Goal: Task Accomplishment & Management: Complete application form

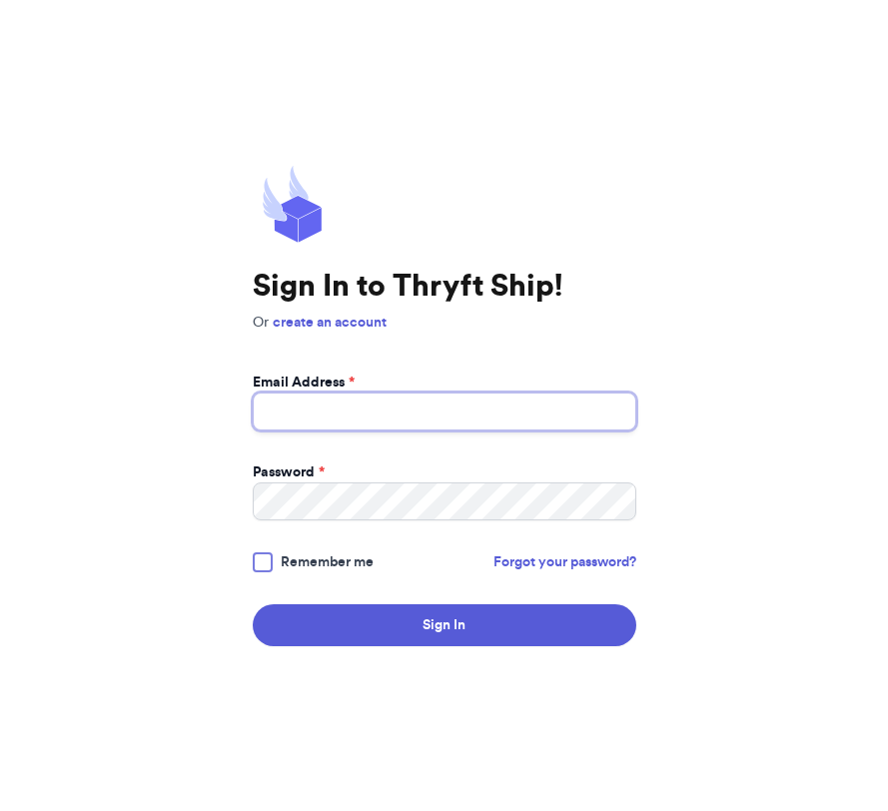
click at [416, 411] on input "Email Address *" at bounding box center [445, 412] width 384 height 38
type input "[EMAIL_ADDRESS][DOMAIN_NAME]"
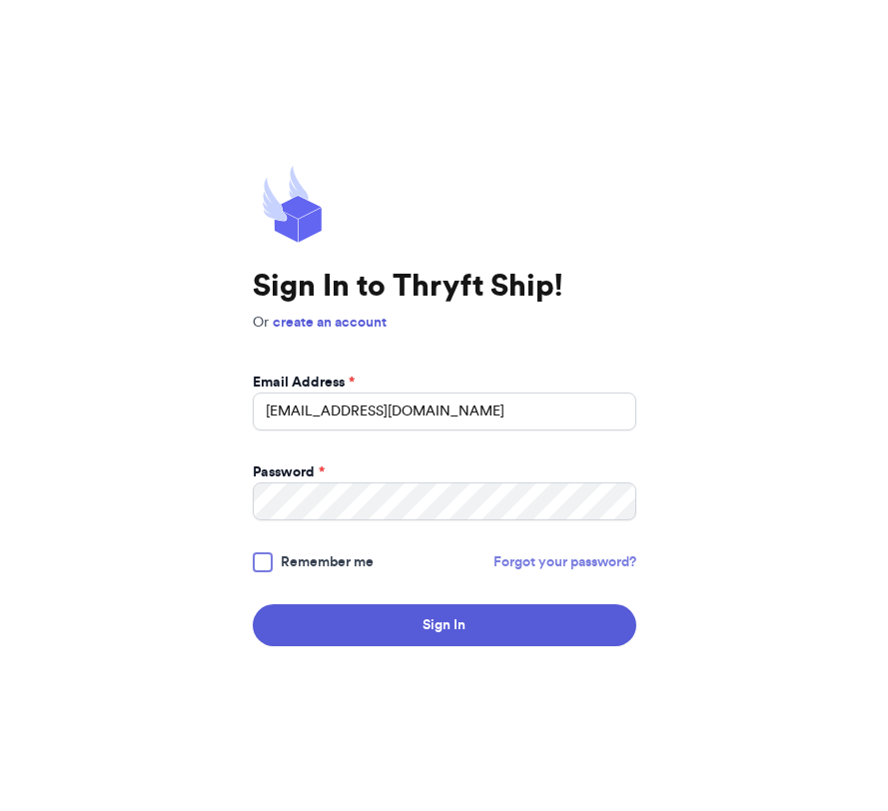
click at [551, 568] on link "Forgot your password?" at bounding box center [564, 562] width 143 height 20
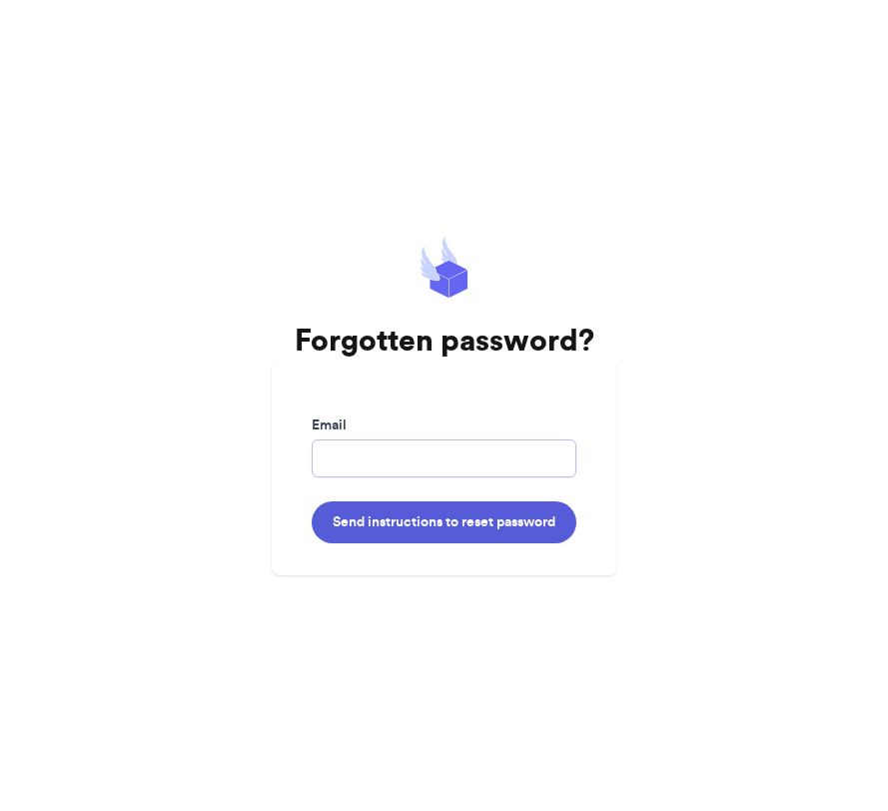
click at [438, 465] on input "Email" at bounding box center [444, 458] width 265 height 38
type input "[EMAIL_ADDRESS][DOMAIN_NAME]"
click at [312, 501] on button "Send instructions to reset password" at bounding box center [444, 522] width 265 height 42
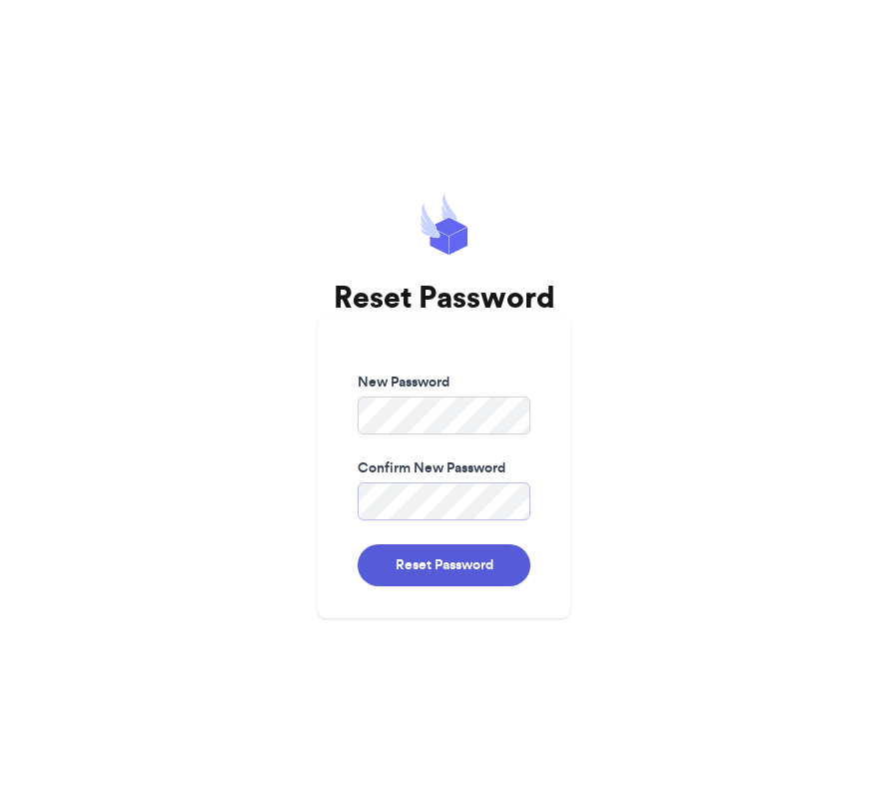
click at [358, 544] on button "Reset Password" at bounding box center [444, 565] width 173 height 42
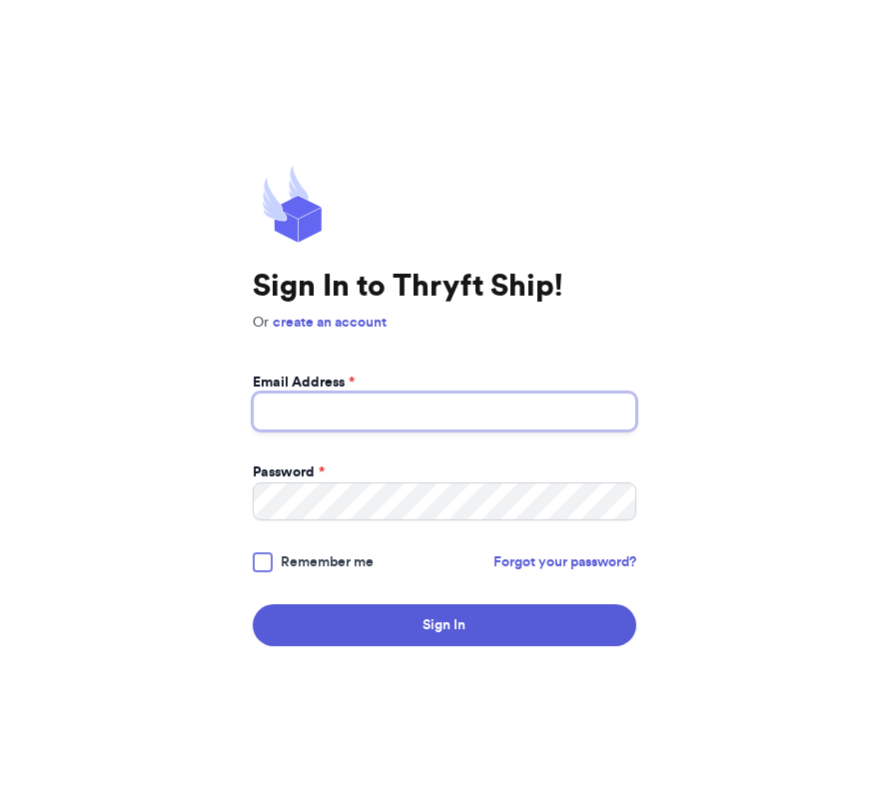
type input "[EMAIL_ADDRESS][DOMAIN_NAME]"
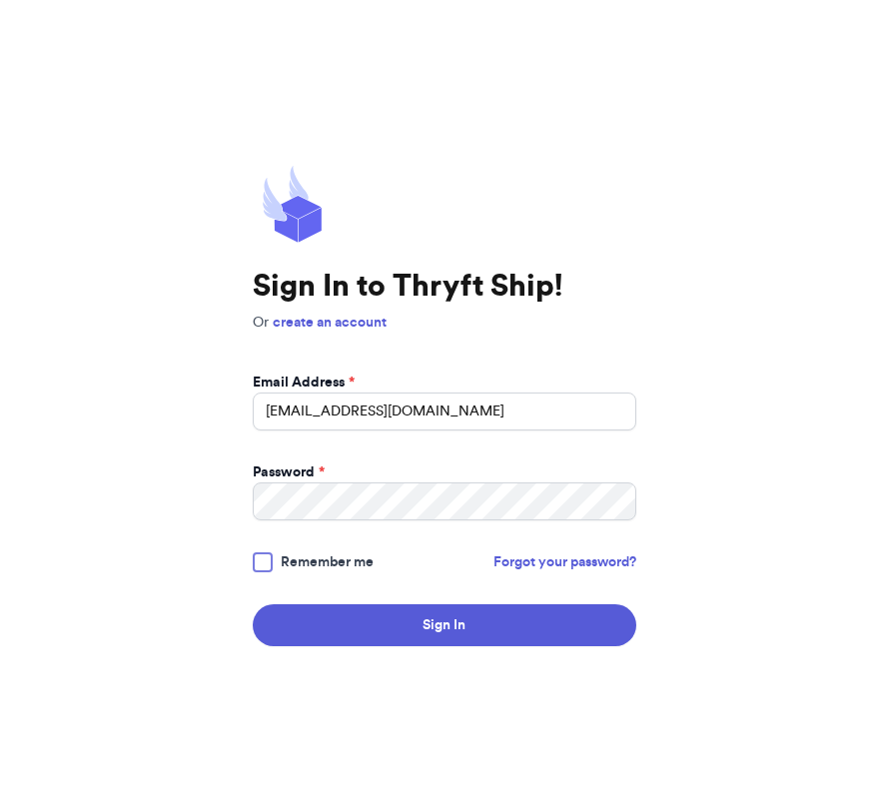
click at [266, 561] on div at bounding box center [263, 562] width 20 height 20
click at [0, 0] on input "Remember me" at bounding box center [0, 0] width 0 height 0
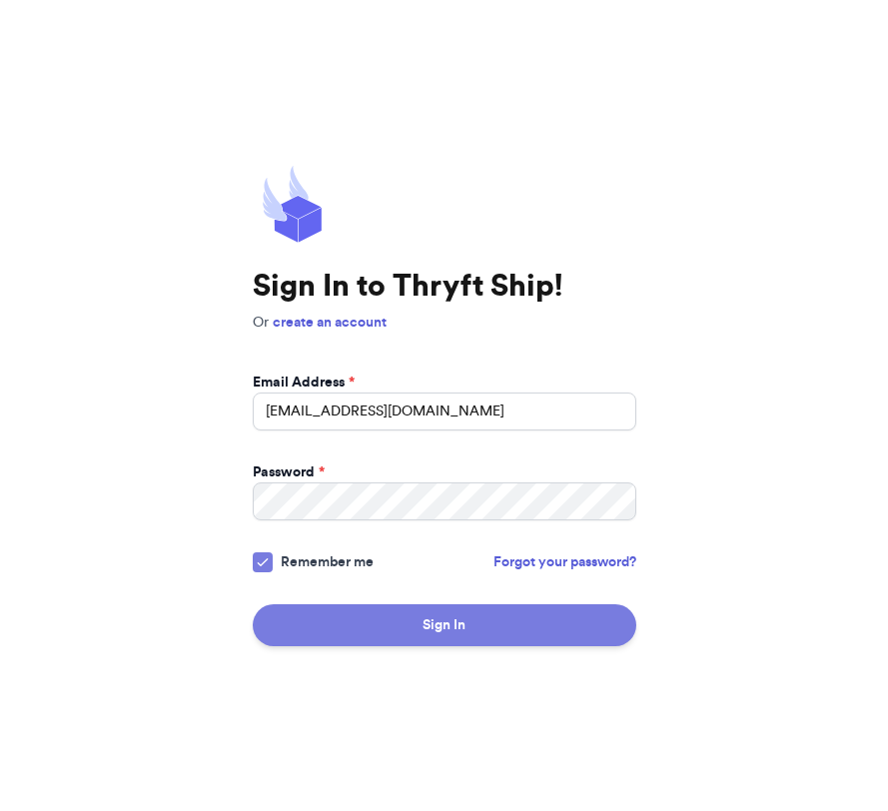
click at [367, 618] on button "Sign In" at bounding box center [445, 625] width 384 height 42
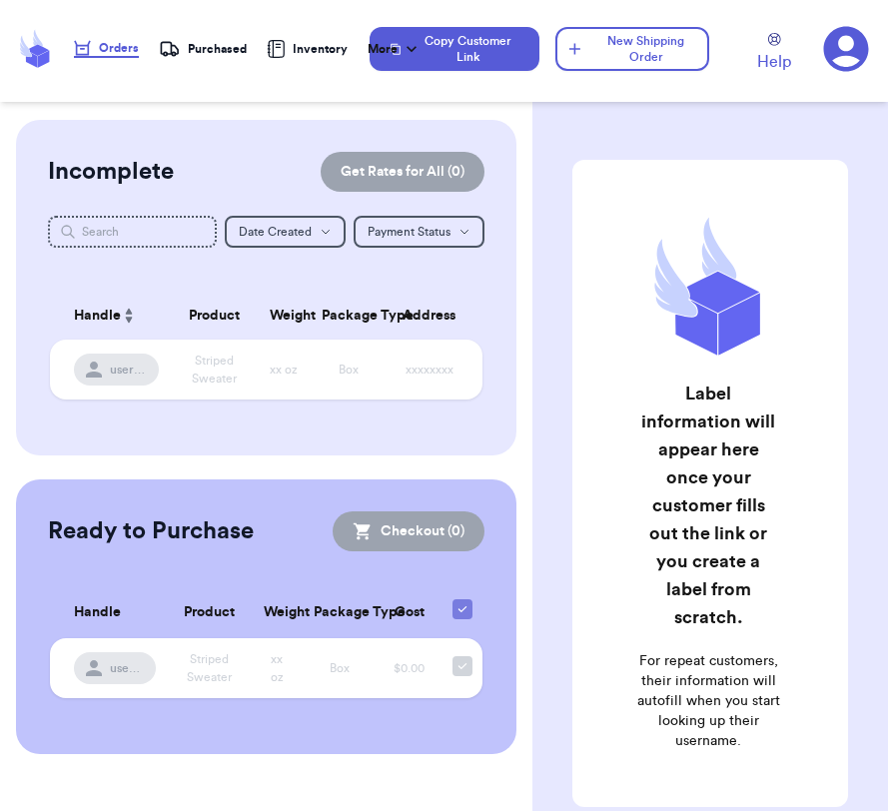
click at [588, 101] on header "Orders Purchased Inventory More Stats Completed Orders Copy Customer Link New S…" at bounding box center [444, 51] width 888 height 102
click at [607, 48] on button "New Shipping Order" at bounding box center [632, 49] width 154 height 44
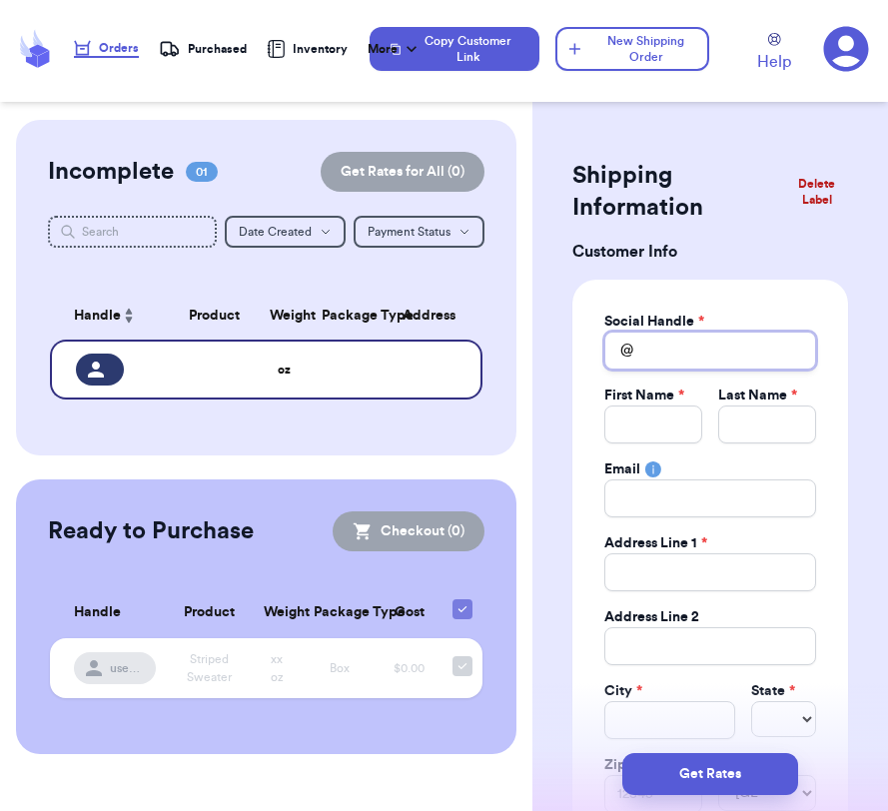
click at [711, 355] on input "Total Amount Paid" at bounding box center [710, 351] width 212 height 38
type input "J"
type input "Ja"
type input "Jas"
type input "Jasm"
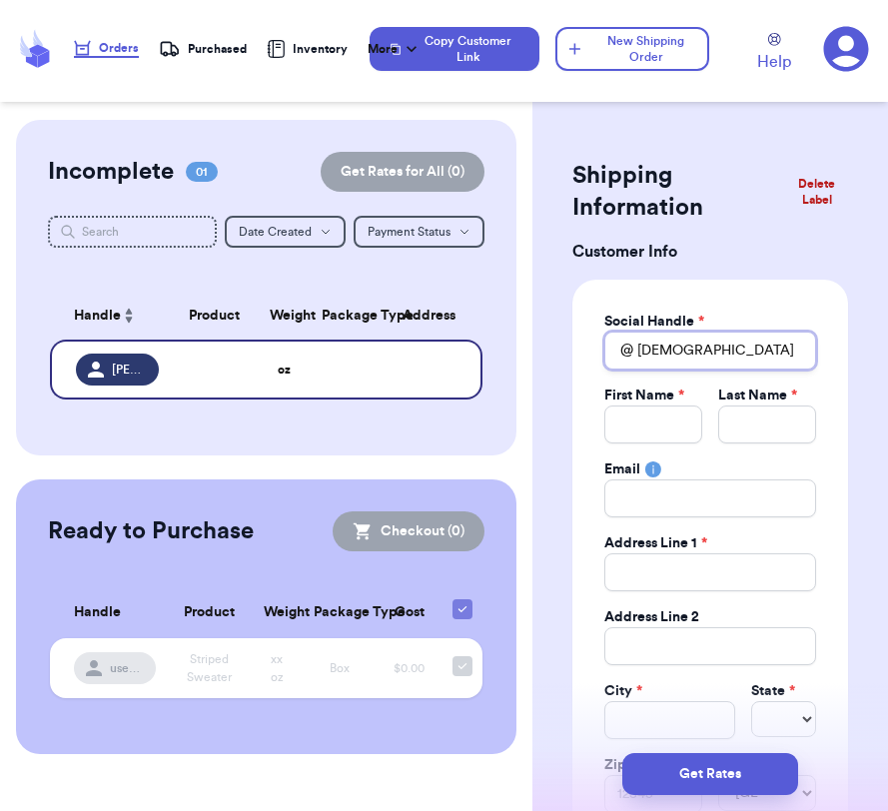
type input "Jasmi"
type input "Jasmin"
type input "Jasmine"
type input "JasmineH"
type input "JasmineHo"
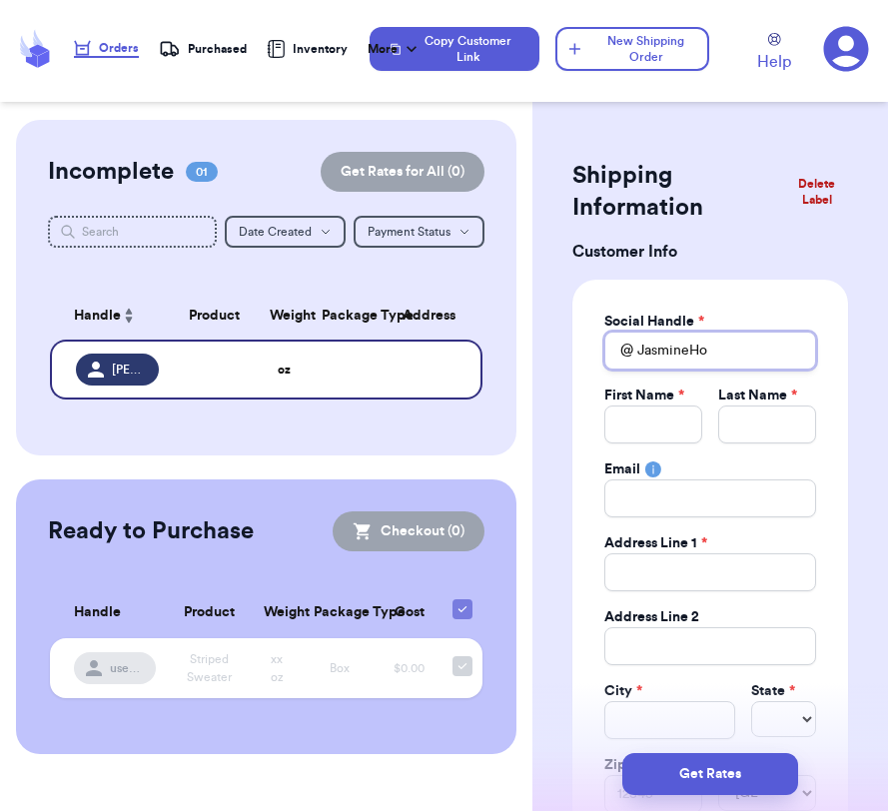
type input "JasmineHoo"
type input "JasmineHook"
type input "J"
type input "Ja"
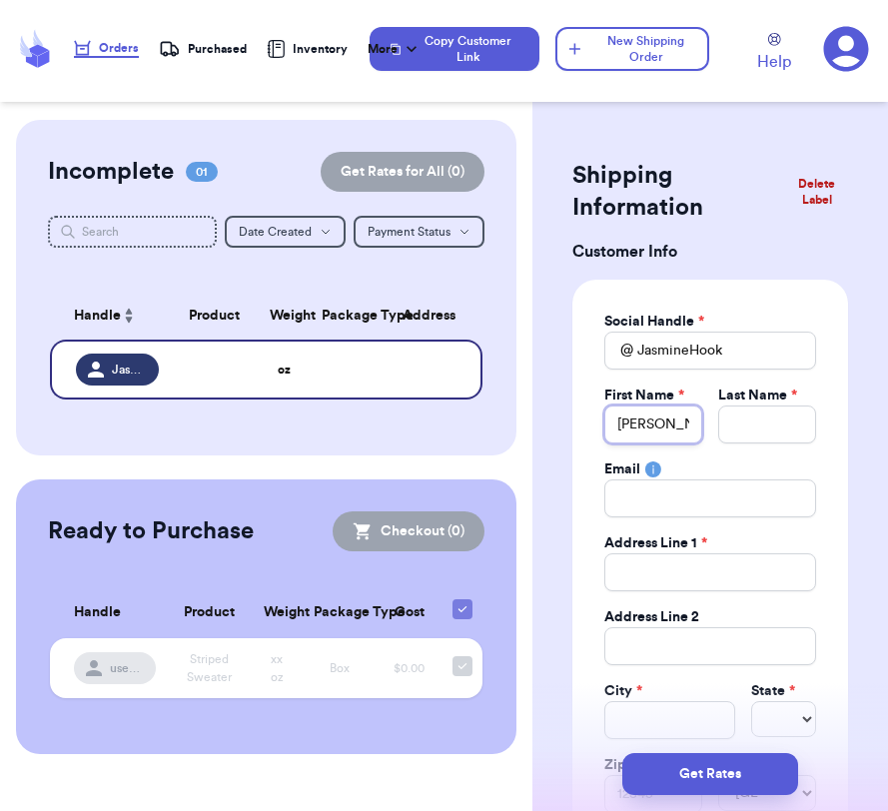
type input "Jas"
type input "Jasm"
type input "Jasmi"
type input "Jasmin"
type input "Jasmine"
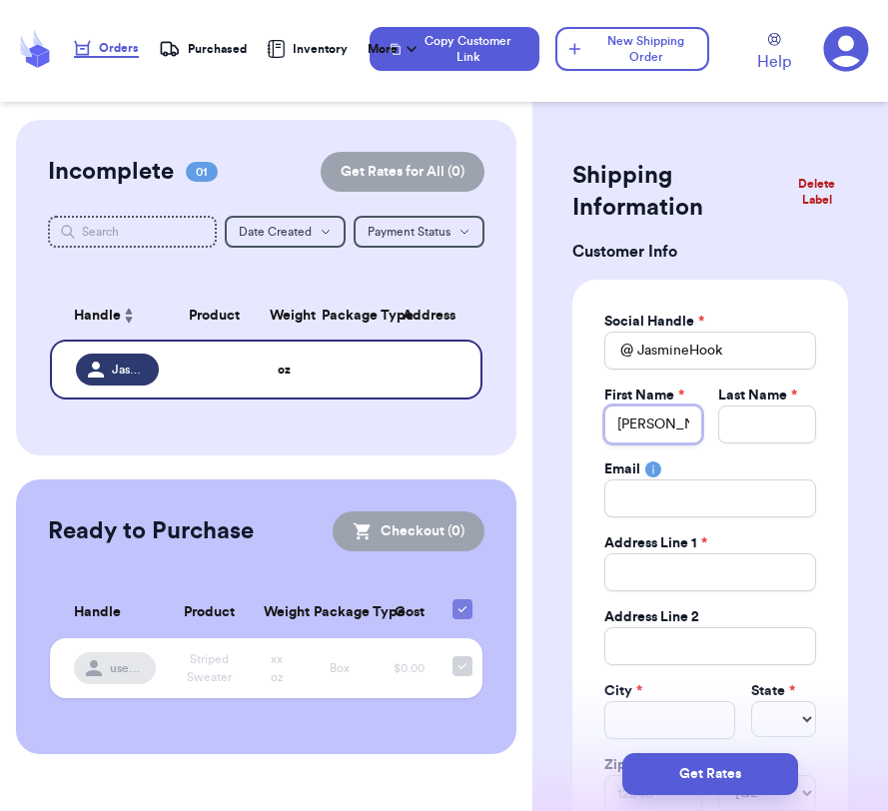
type input "Jasmine"
type input "H"
type input "Ho"
type input "Hoo"
type input "Hook"
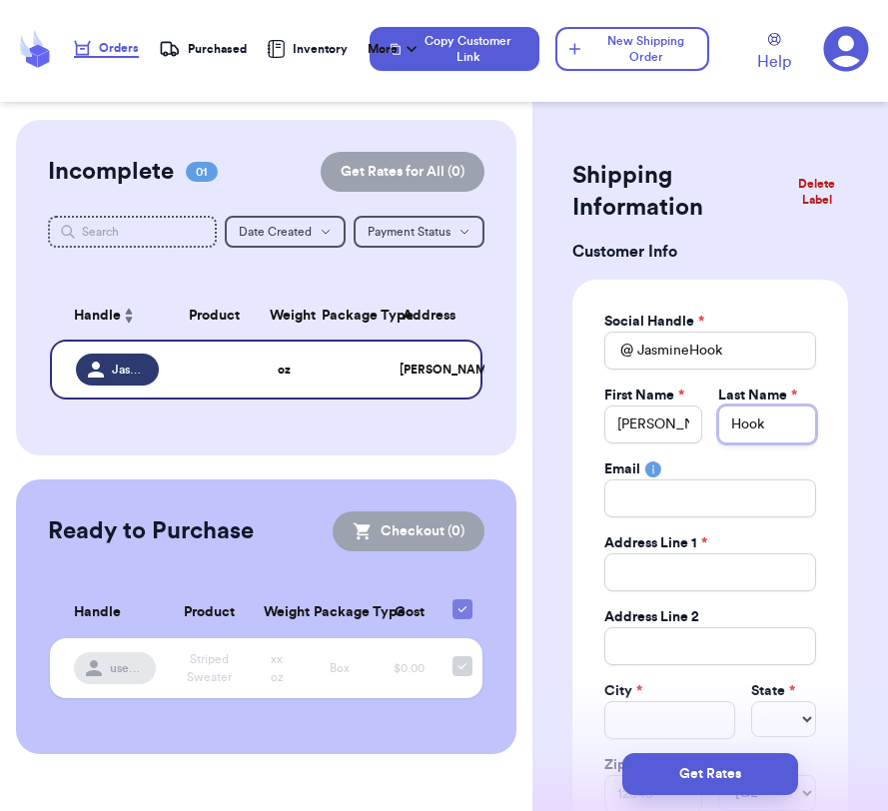
type input "Hook"
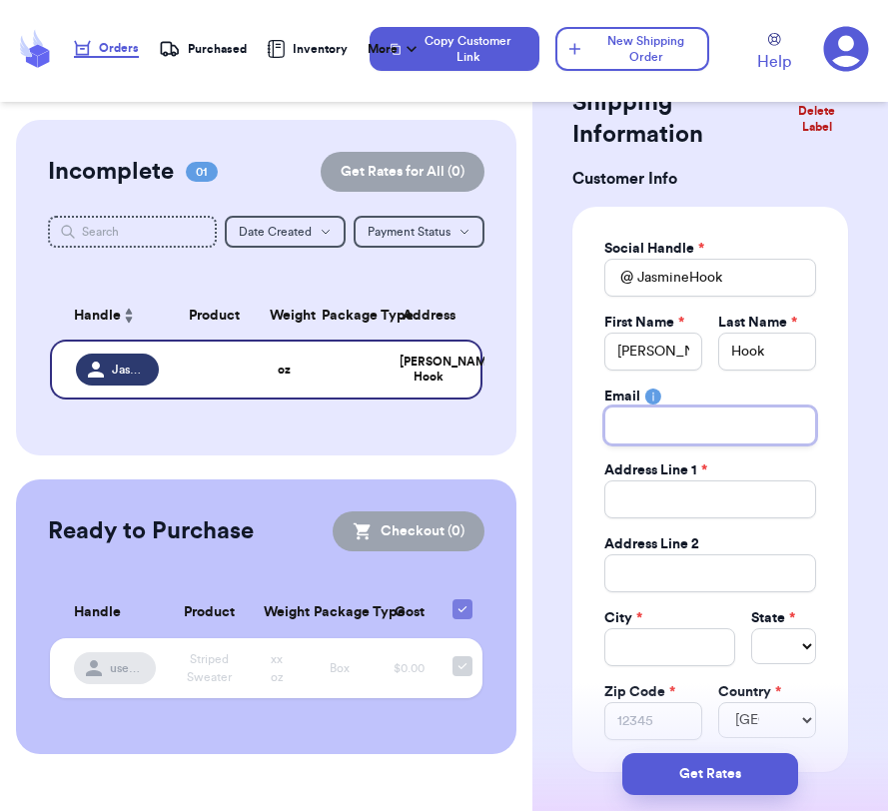
scroll to position [74, 0]
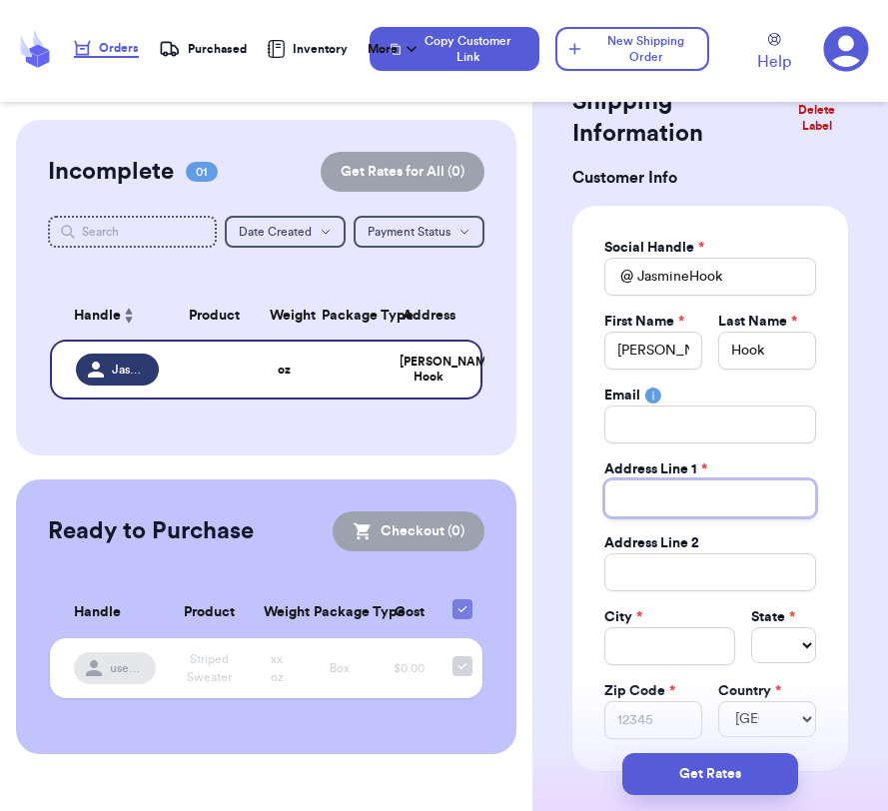
click at [681, 502] on input "Total Amount Paid" at bounding box center [710, 498] width 212 height 38
paste input "81-1043 Konawaena School Rd"
type input "81-1043 Konawaena School Rd"
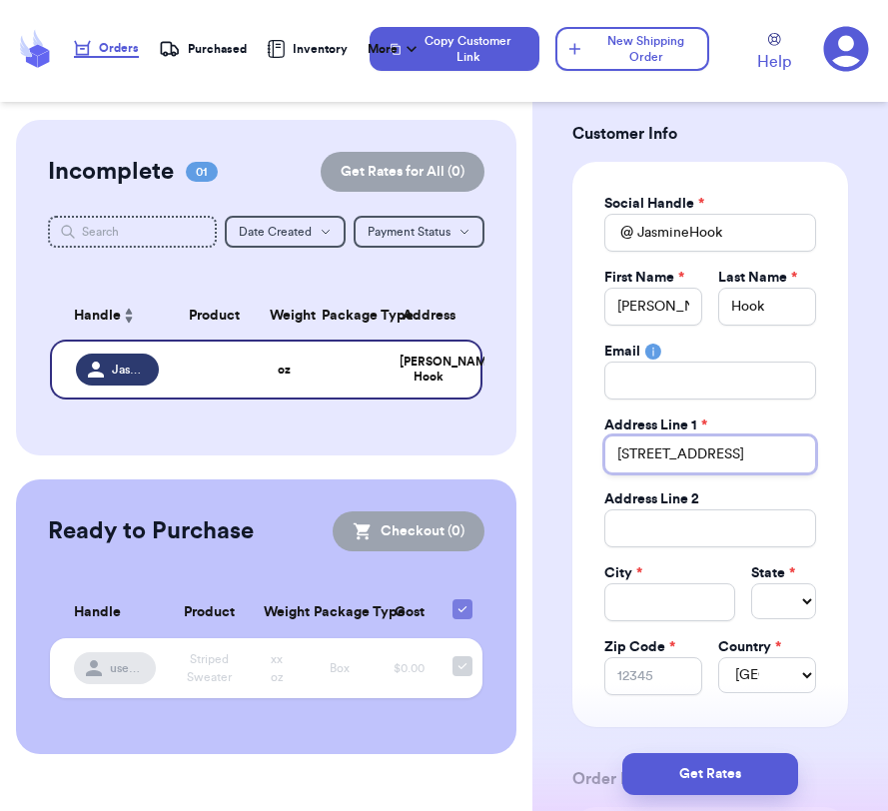
scroll to position [126, 0]
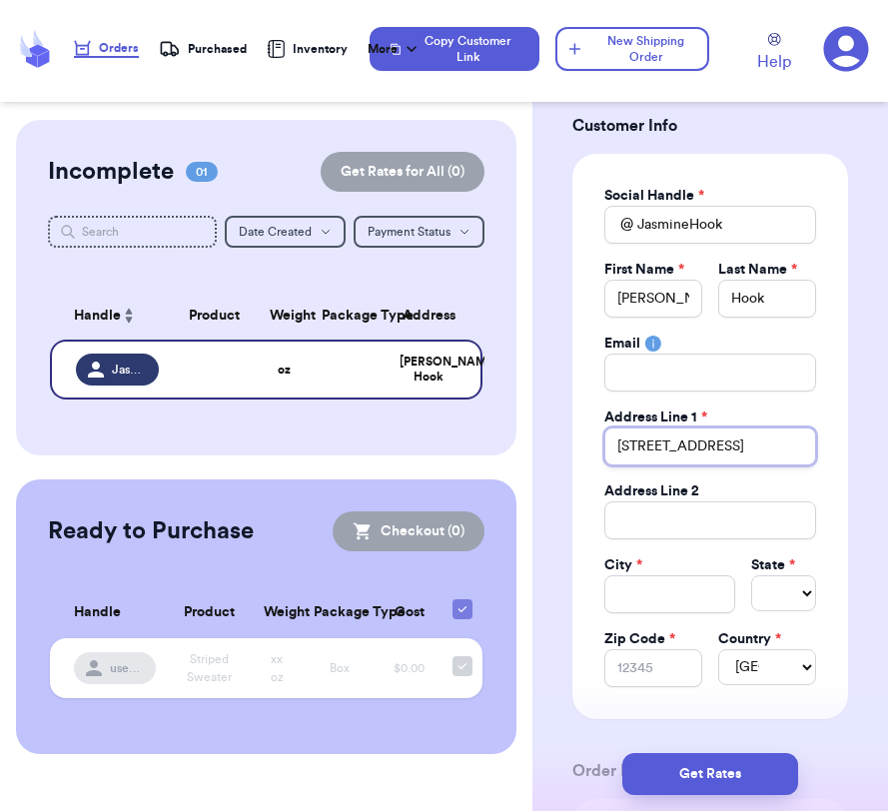
type input "81-1043 Konawaena School Rd"
click at [653, 588] on input "Total Amount Paid" at bounding box center [669, 594] width 130 height 38
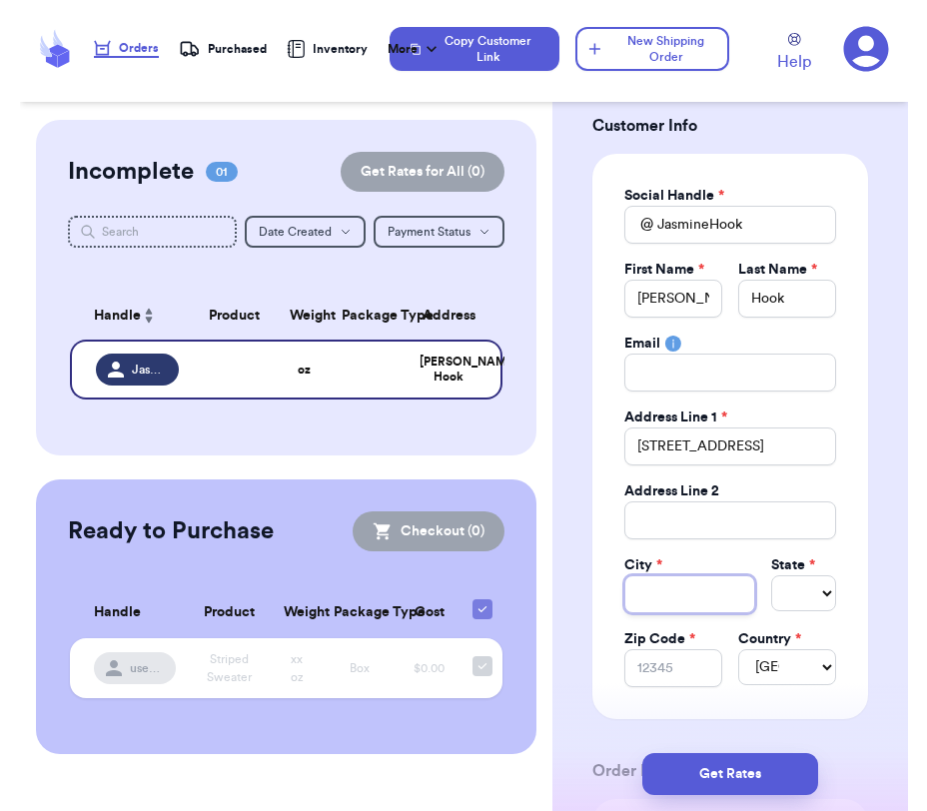
scroll to position [0, 0]
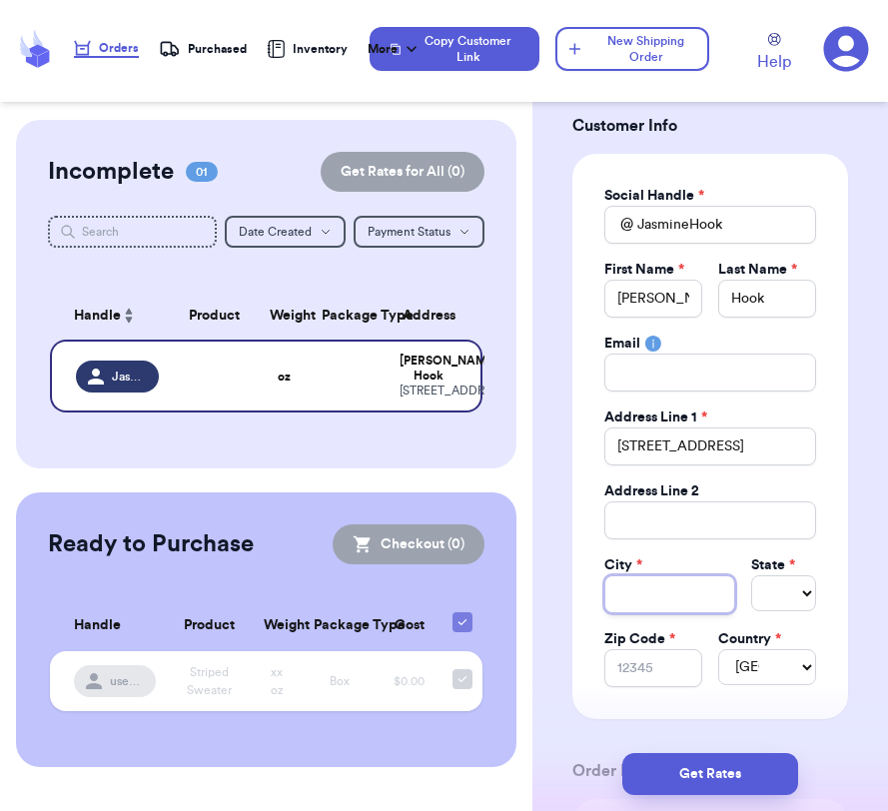
type input "K"
type input "Ke"
type input "Kea"
type input "Keal"
type input "Keala"
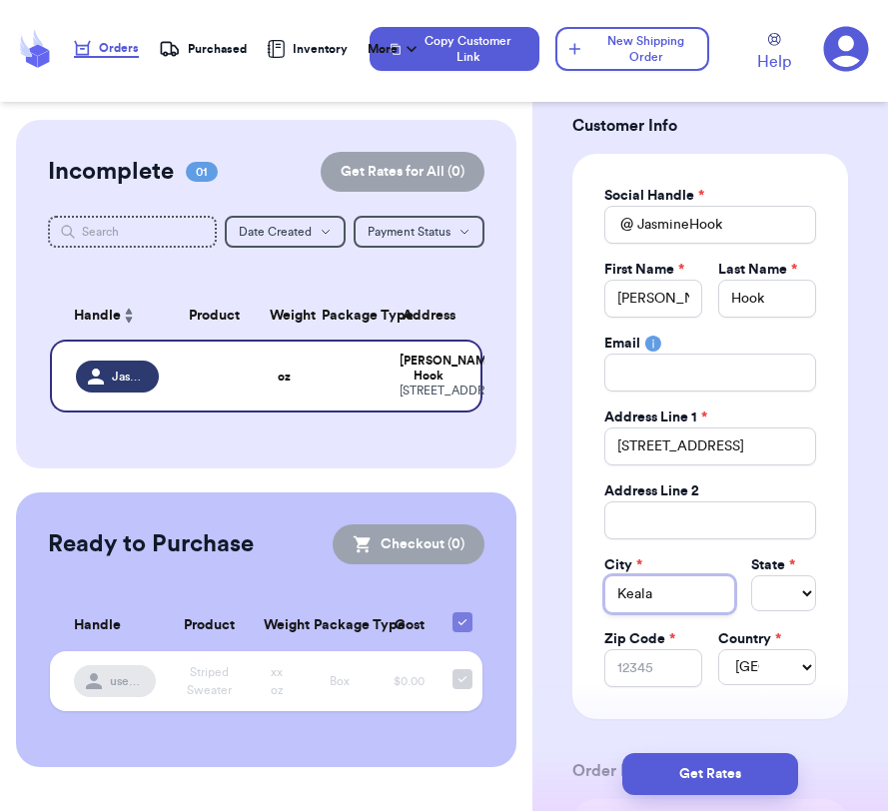
type input "Kealak"
type input "Kealake"
type input "Kealakek"
type input "Kealakeku"
type input "Kealakekua"
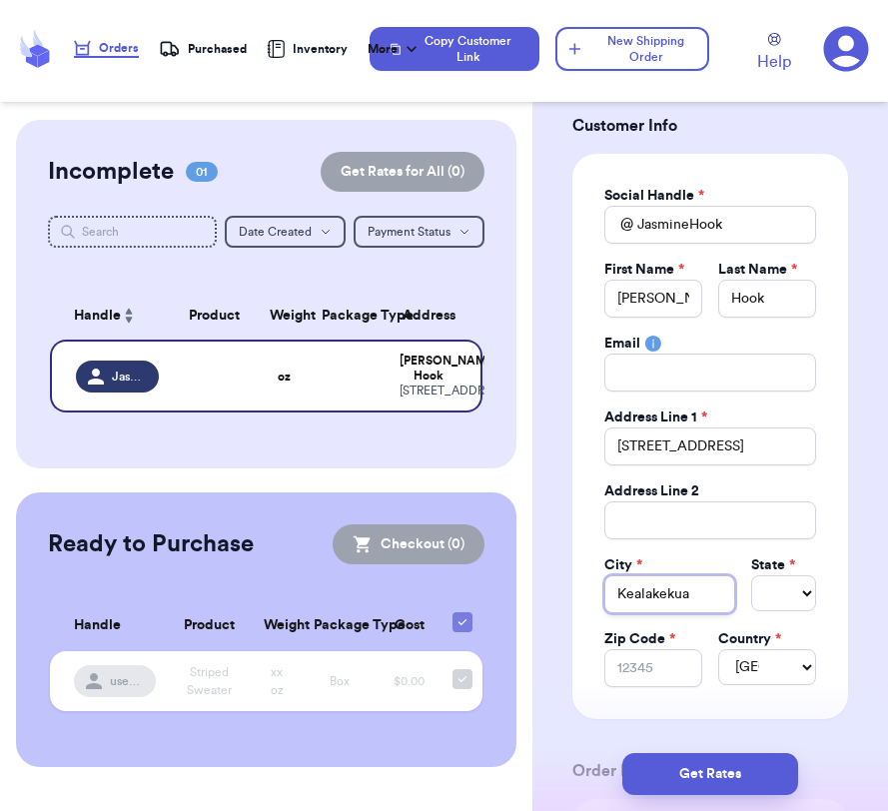
type input "Kealakekua"
click at [782, 586] on select "Select AL AK AZ AR CA CO CT DE DC FL GA HI ID IL IN IA KS KY LA ME MD MA MI MN …" at bounding box center [783, 593] width 65 height 36
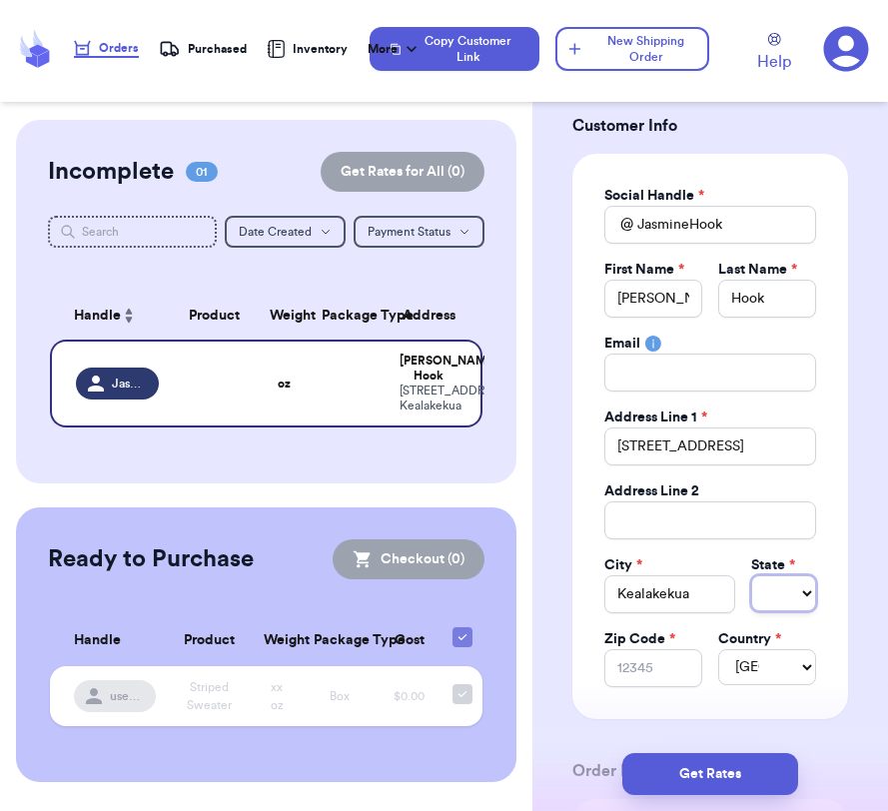
select select "HI"
click at [657, 674] on input "Zip Code *" at bounding box center [653, 668] width 98 height 38
click at [803, 592] on select "AL AK AZ AR CA CO CT DE DC FL GA HI ID IL IN IA KS KY LA ME MD MA MI MN MS MO M…" at bounding box center [783, 593] width 65 height 36
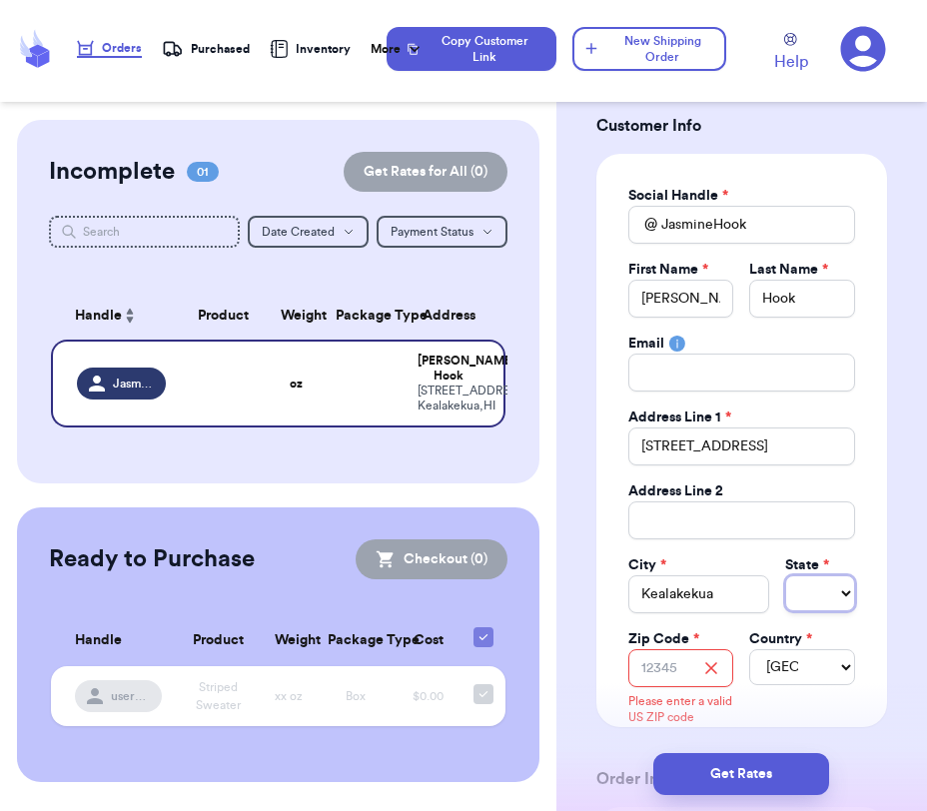
click at [826, 595] on select "AL AK AZ AR CA CO CT DE DC FL GA HI ID IL IN IA KS KY LA ME MD MA MI MN MS MO M…" at bounding box center [820, 593] width 70 height 36
click at [683, 672] on input "Zip Code *" at bounding box center [681, 668] width 106 height 38
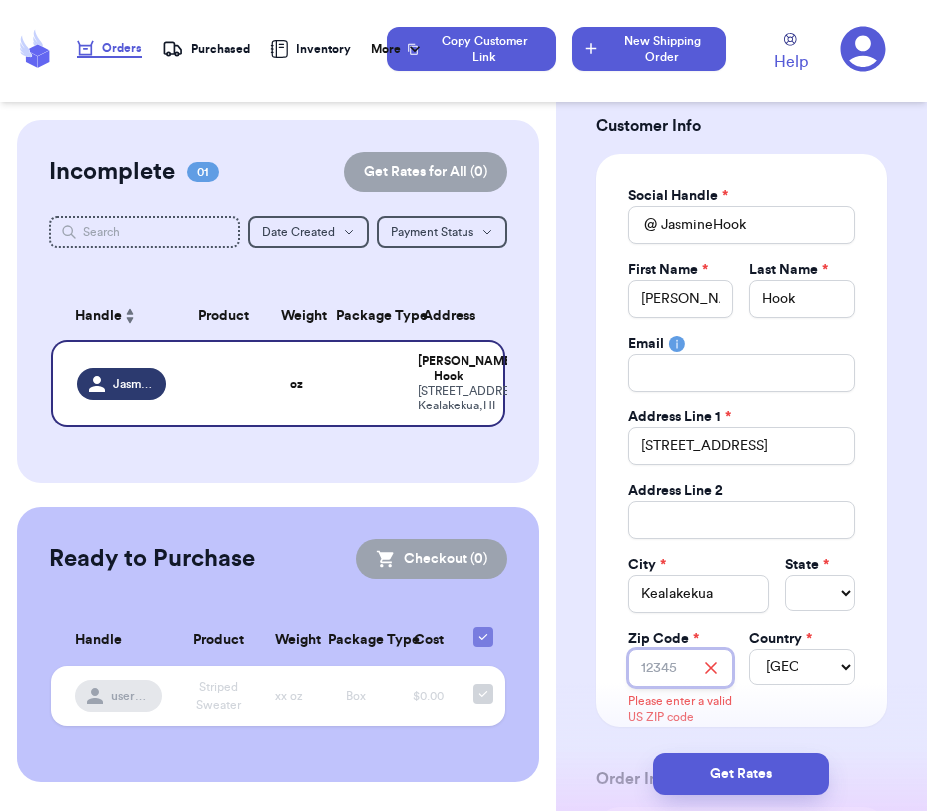
type input "9"
type input "96"
type input "967"
type input "9675"
type input "96750"
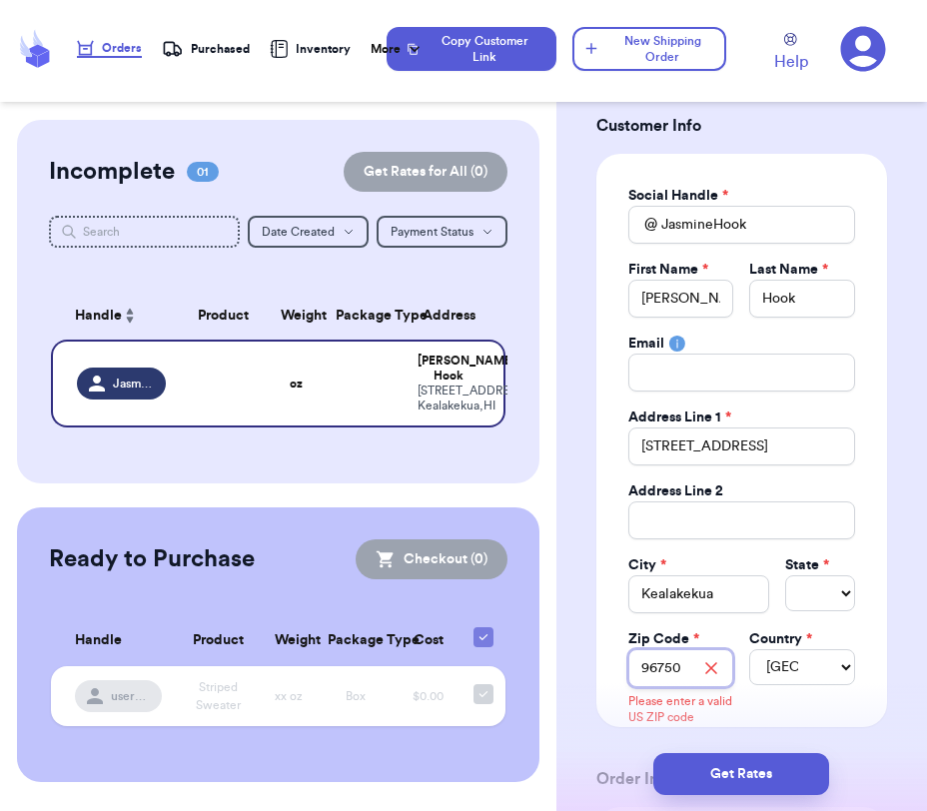
type input "96750"
click at [850, 716] on div "Social Handle * @ JasmineHook First Name * Jasmine Last Name * Hook Email Addre…" at bounding box center [741, 436] width 291 height 565
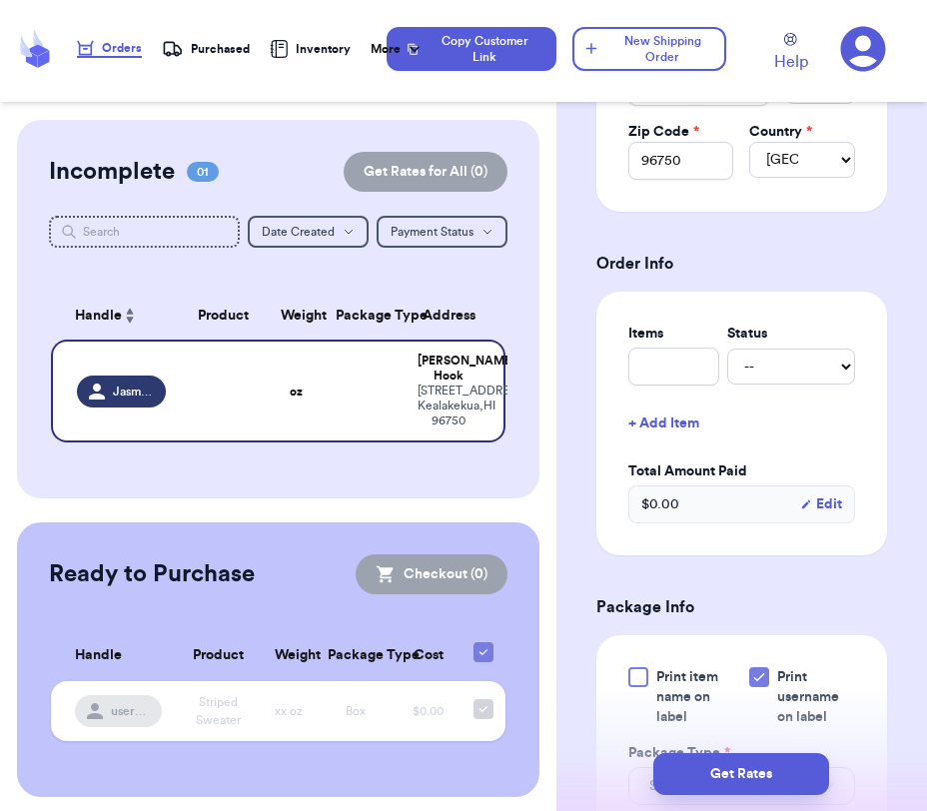
scroll to position [652, 0]
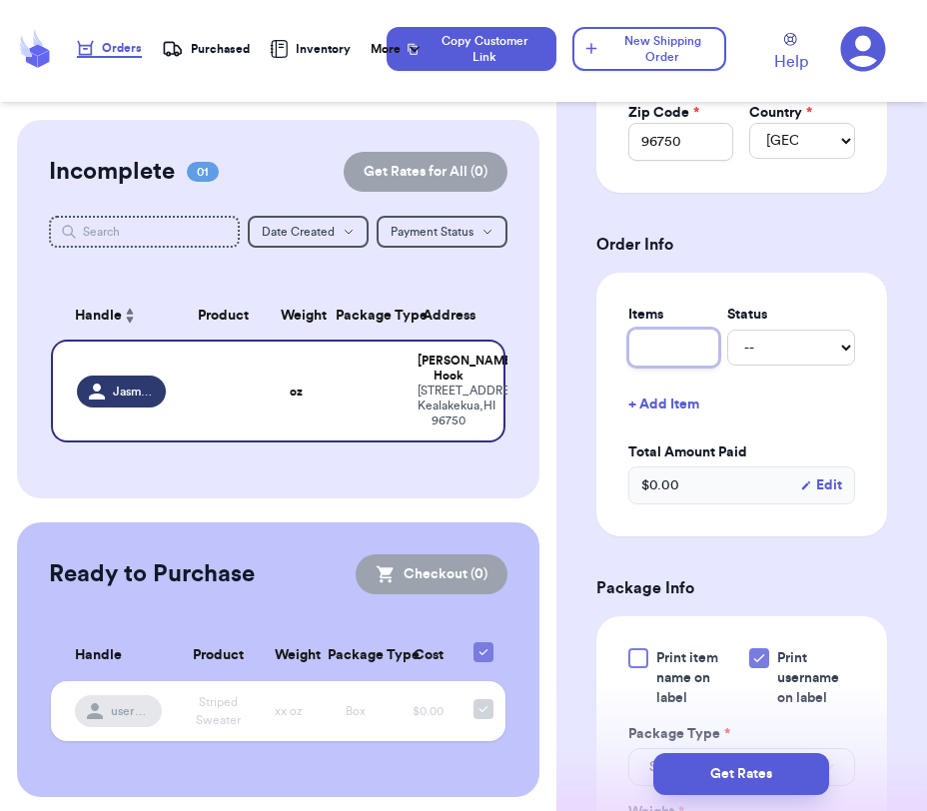
click at [676, 352] on input "text" at bounding box center [673, 348] width 91 height 38
type input "1"
click at [789, 352] on select "-- Paid Owes" at bounding box center [791, 348] width 128 height 36
select select "paid"
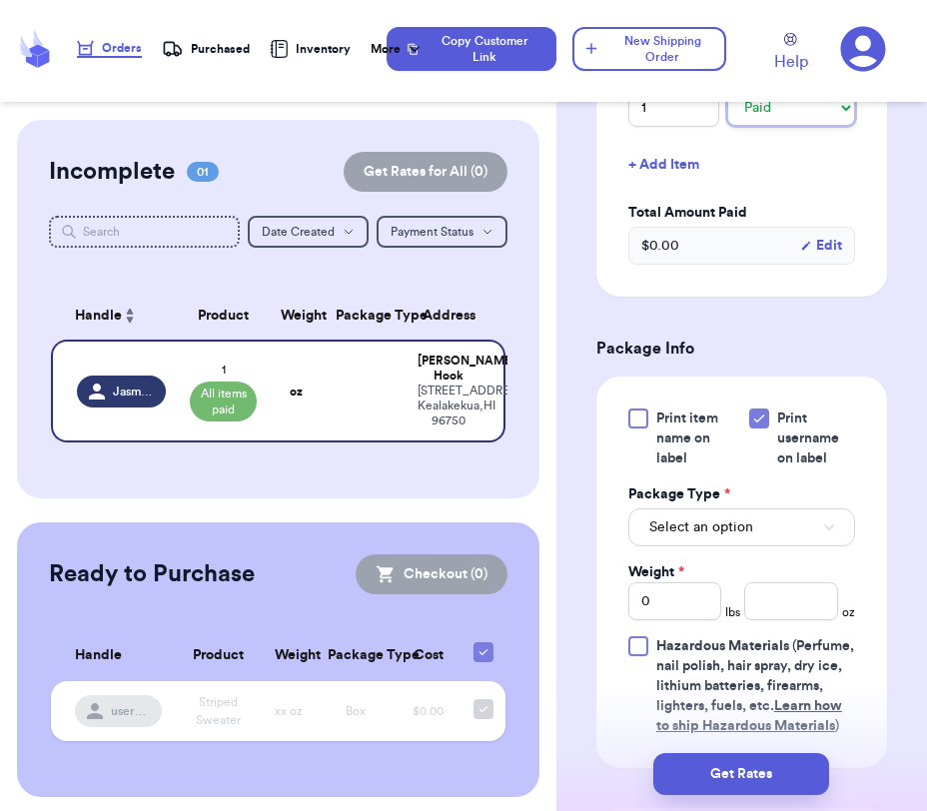
scroll to position [896, 0]
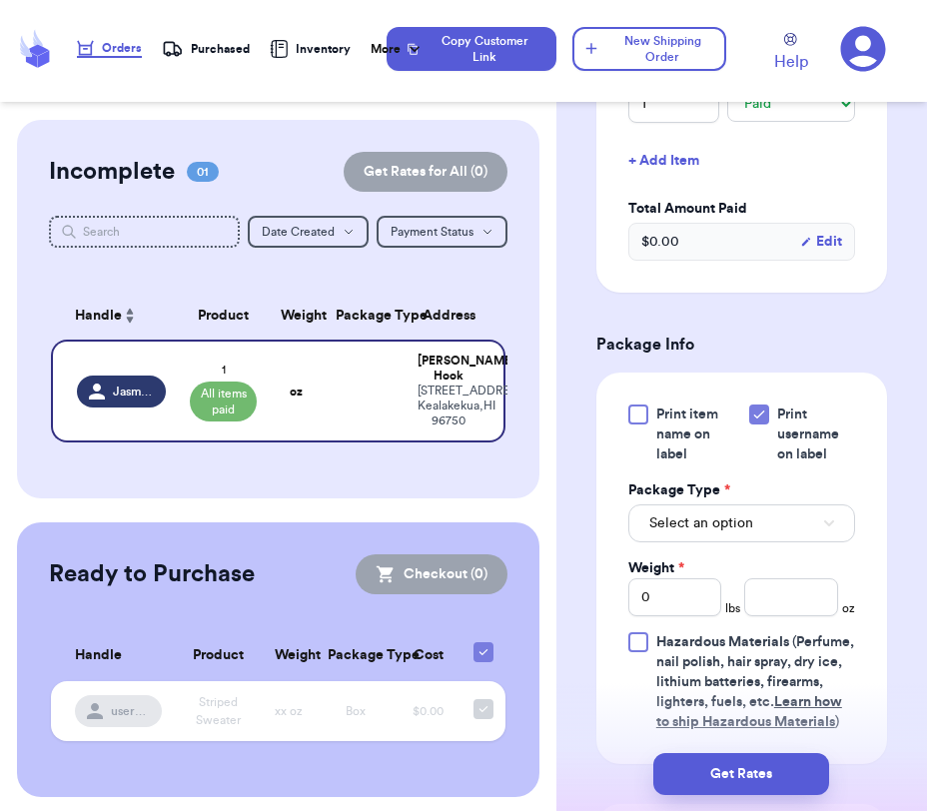
click at [637, 416] on div at bounding box center [638, 415] width 20 height 20
click at [0, 0] on input "Print item name on label" at bounding box center [0, 0] width 0 height 0
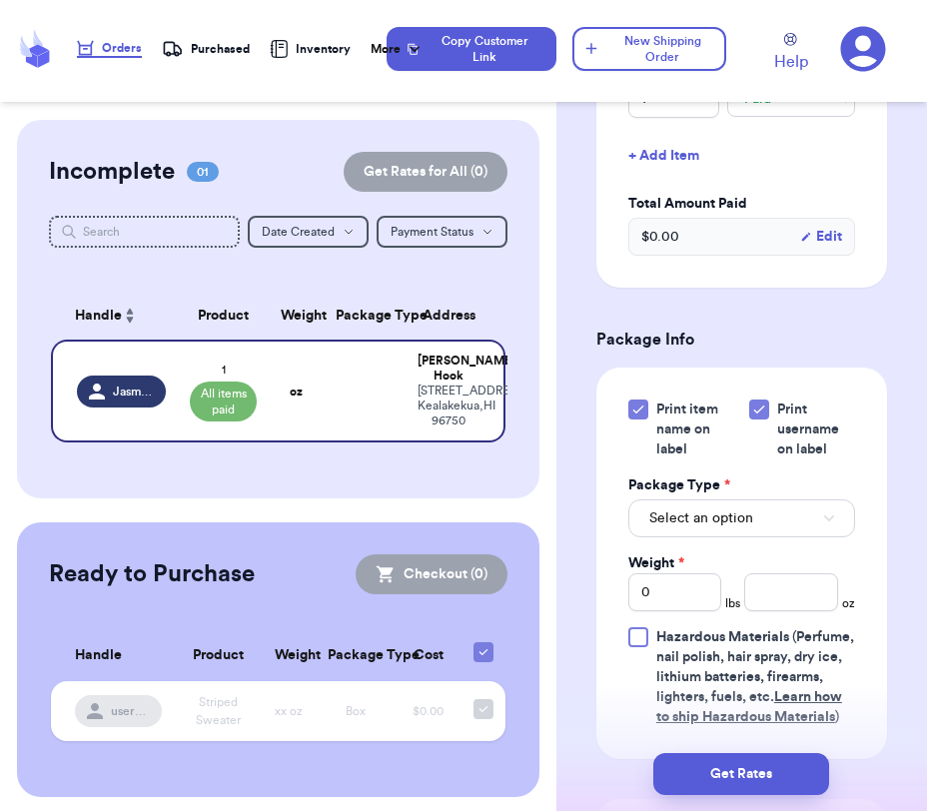
scroll to position [884, 0]
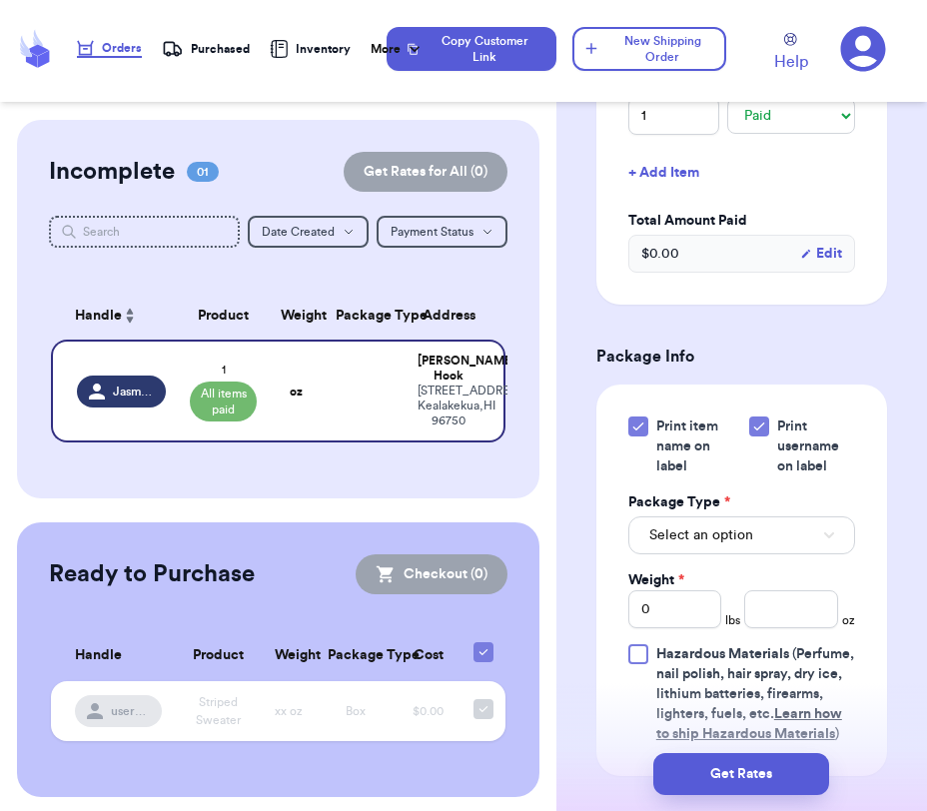
click at [636, 427] on icon at bounding box center [638, 426] width 16 height 16
click at [0, 0] on input "Print item name on label" at bounding box center [0, 0] width 0 height 0
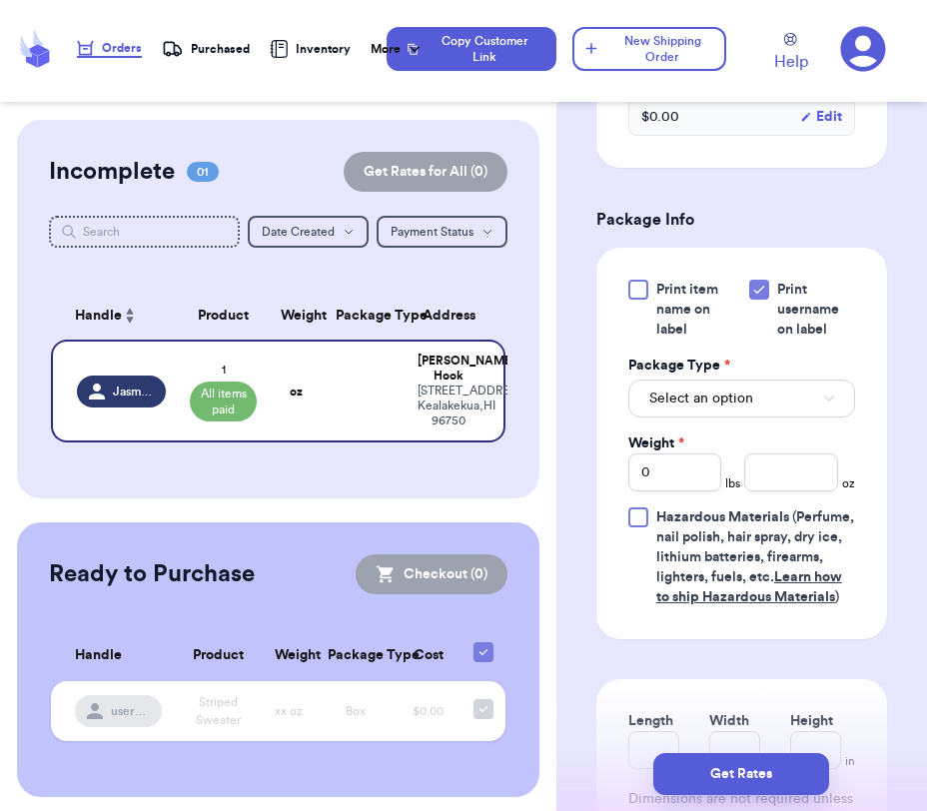
scroll to position [1049, 0]
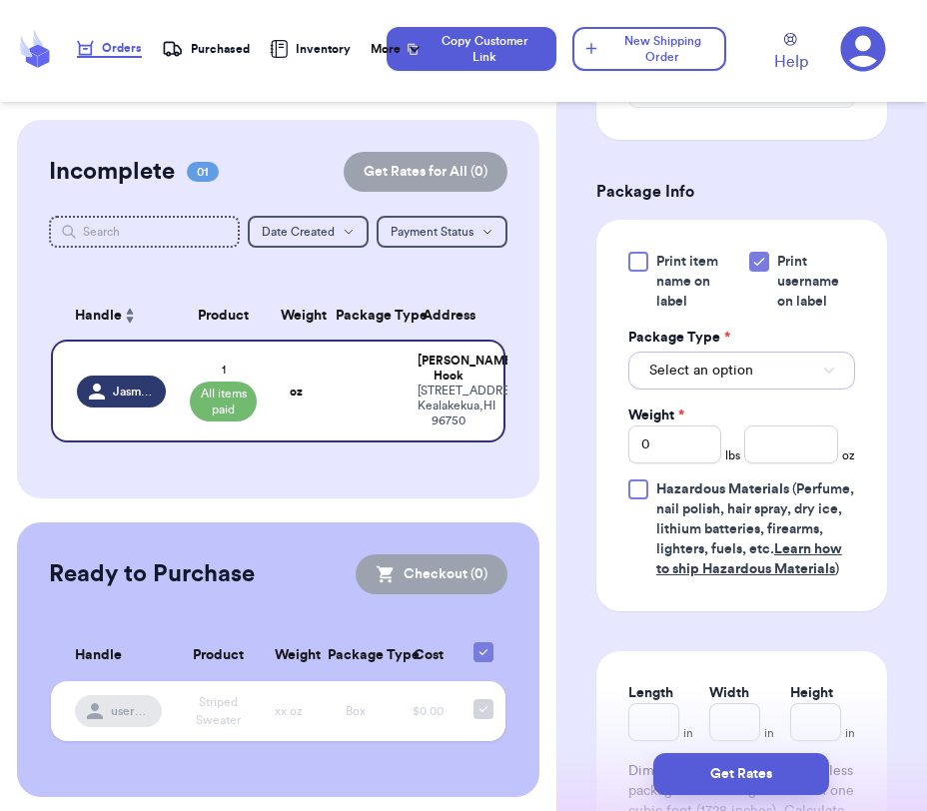
click at [732, 373] on span "Select an option" at bounding box center [701, 371] width 104 height 20
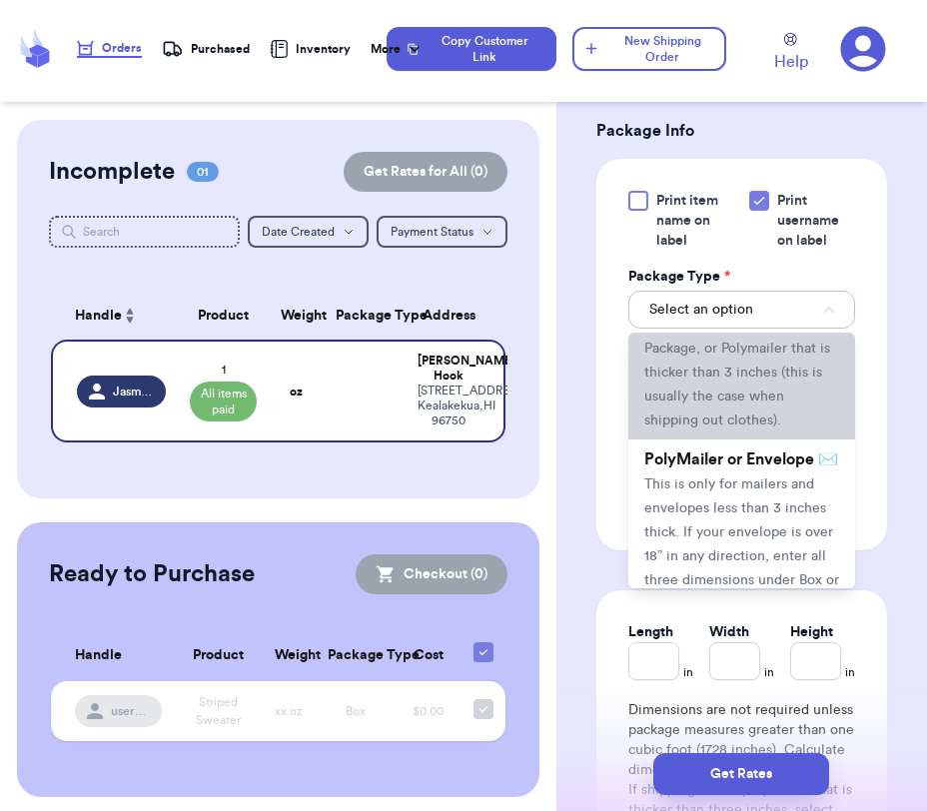
scroll to position [0, 0]
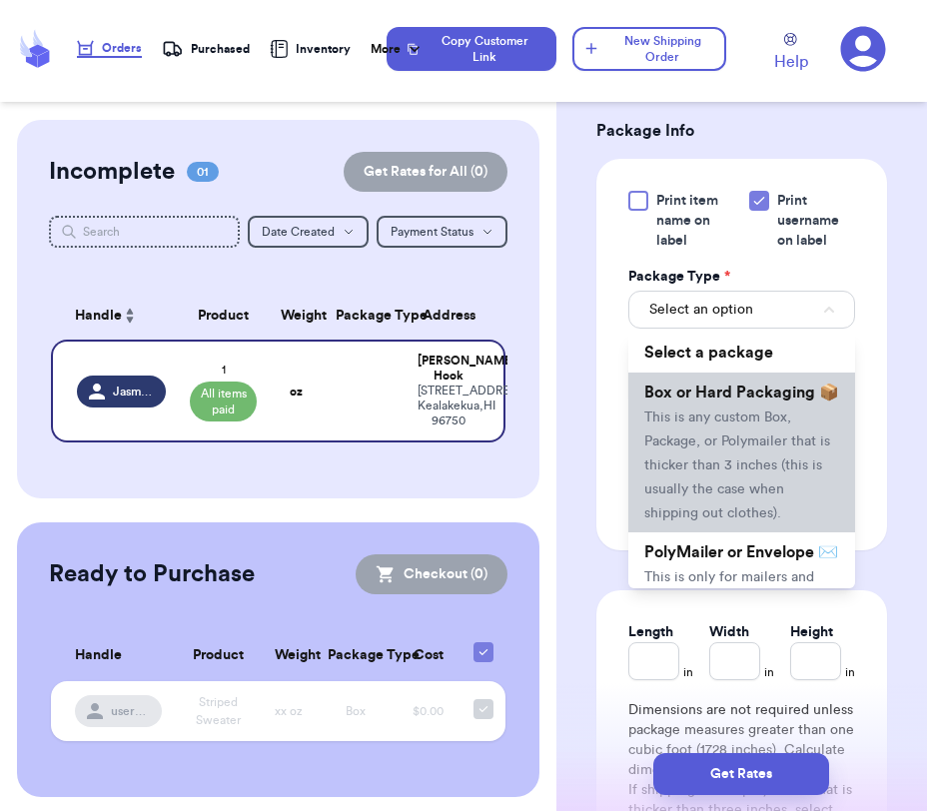
click at [728, 447] on span "This is any custom Box, Package, or Polymailer that is thicker than 3 inches (t…" at bounding box center [737, 466] width 186 height 110
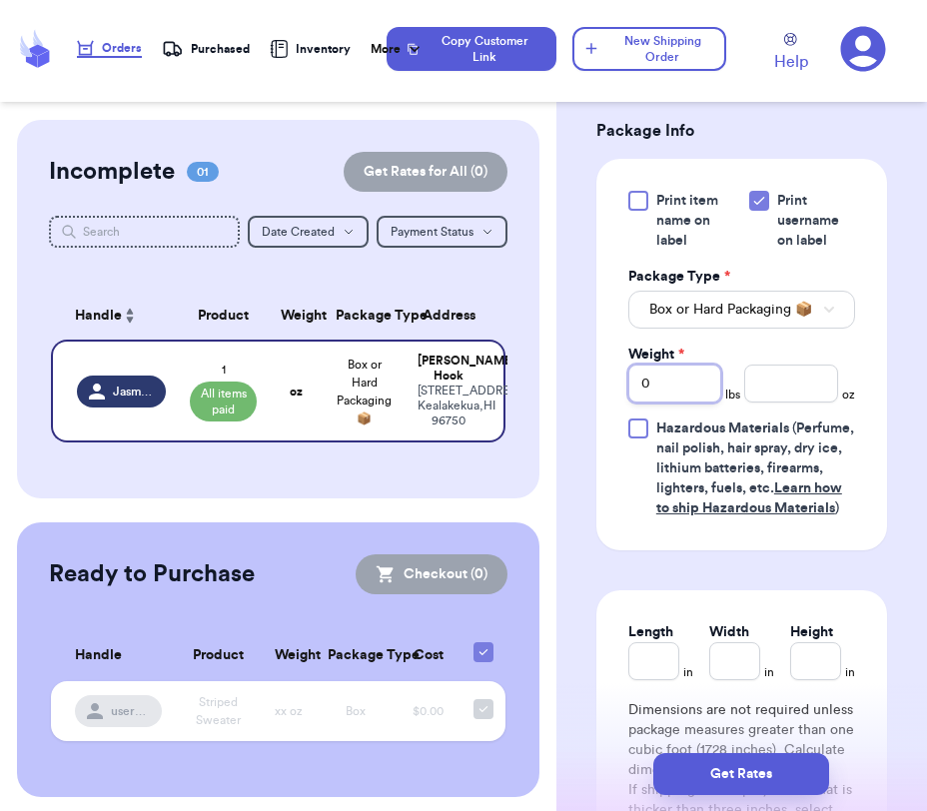
click at [671, 389] on input "0" at bounding box center [675, 384] width 94 height 38
click at [801, 382] on input "number" at bounding box center [791, 384] width 94 height 38
type input "11"
click at [881, 436] on div "Print item name on label Print username on label Package Type * Box or Hard Pac…" at bounding box center [741, 355] width 291 height 392
click at [823, 320] on button "Box or Hard Packaging 📦" at bounding box center [741, 310] width 227 height 38
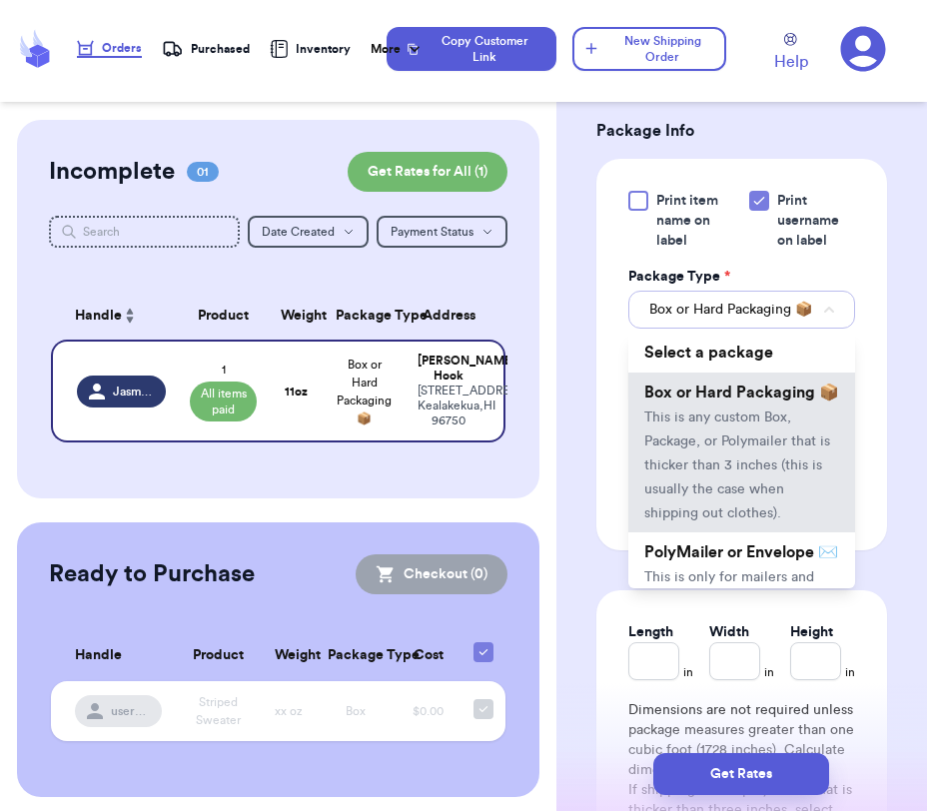
click at [823, 320] on button "Box or Hard Packaging 📦" at bounding box center [741, 310] width 227 height 38
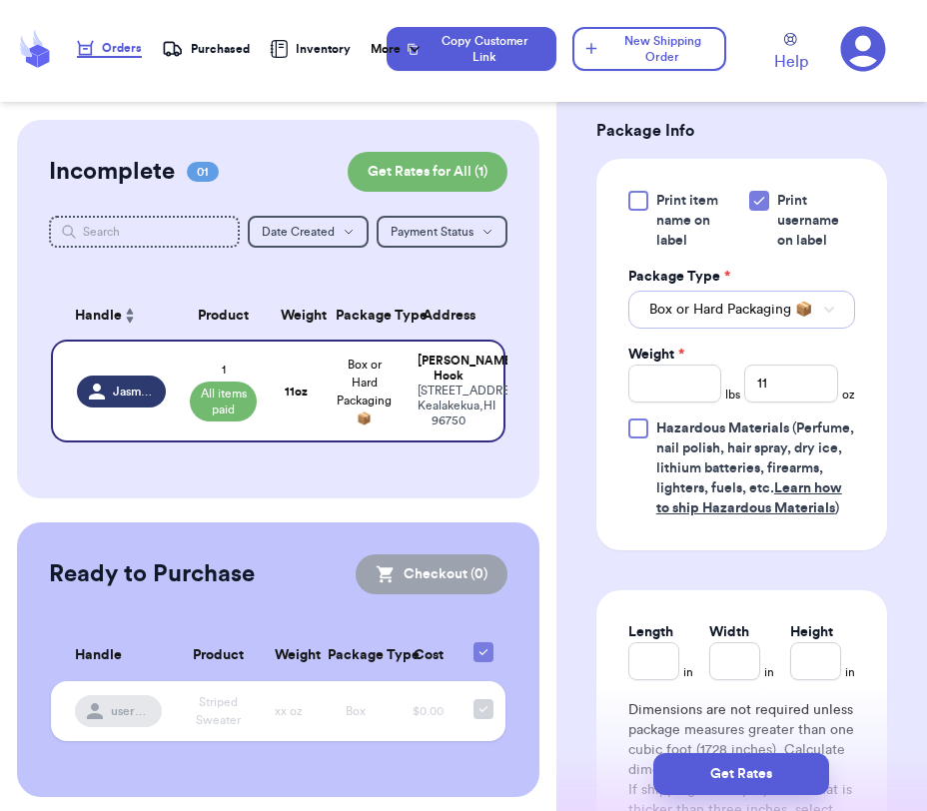
click at [823, 320] on button "Box or Hard Packaging 📦" at bounding box center [741, 310] width 227 height 38
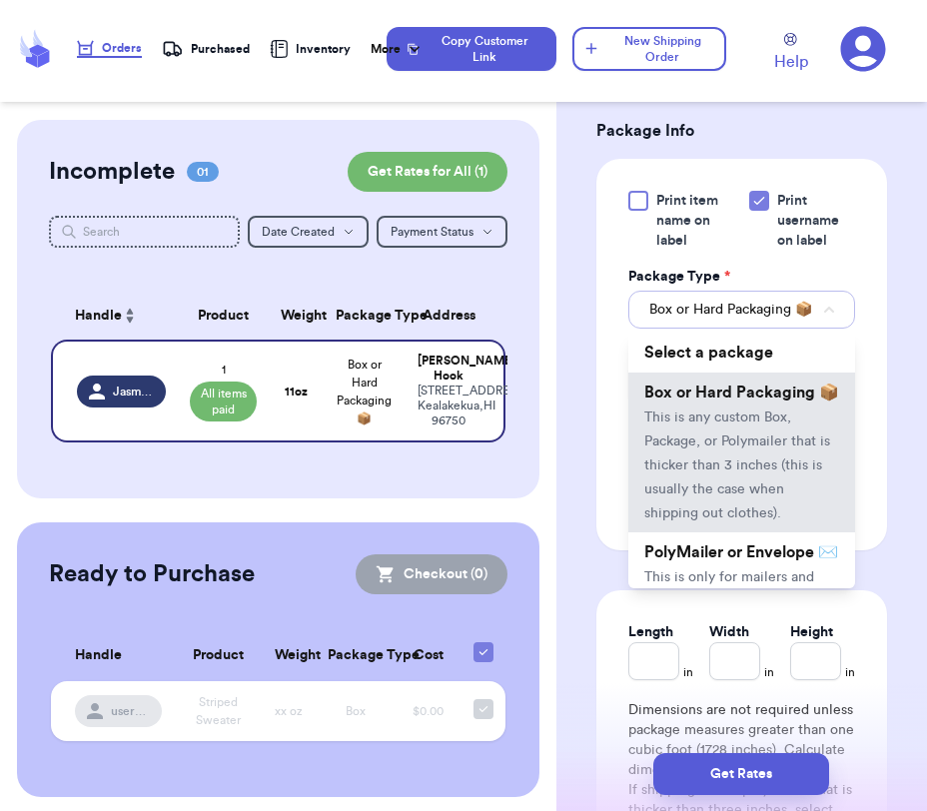
click at [823, 320] on button "Box or Hard Packaging 📦" at bounding box center [741, 310] width 227 height 38
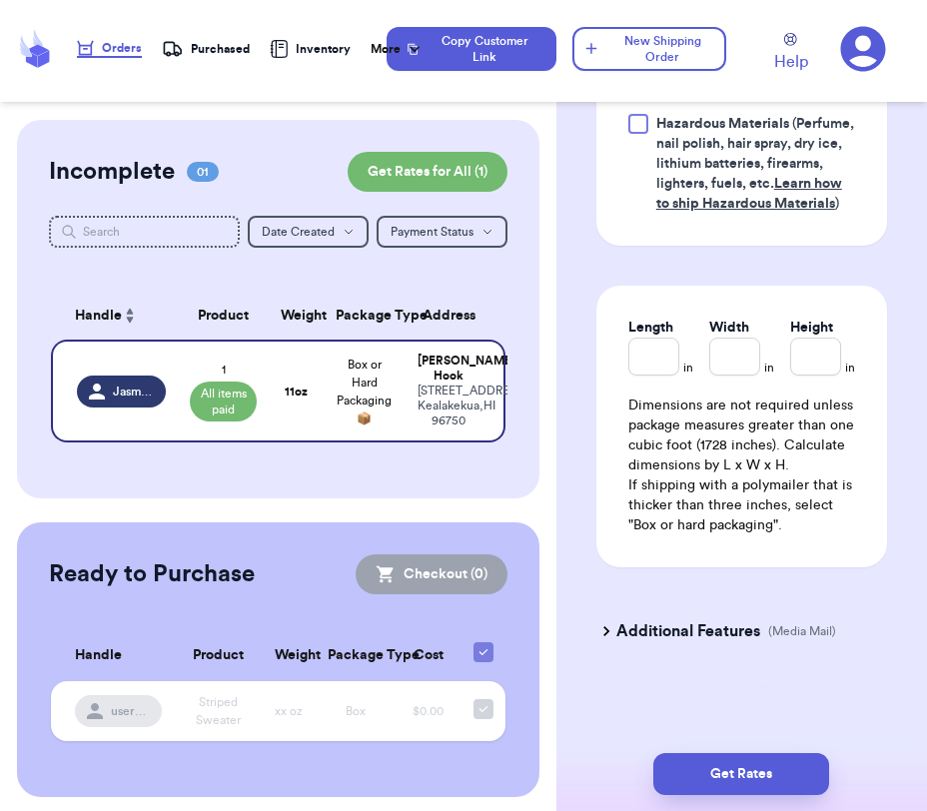
scroll to position [1437, 0]
click at [610, 631] on icon at bounding box center [606, 631] width 20 height 20
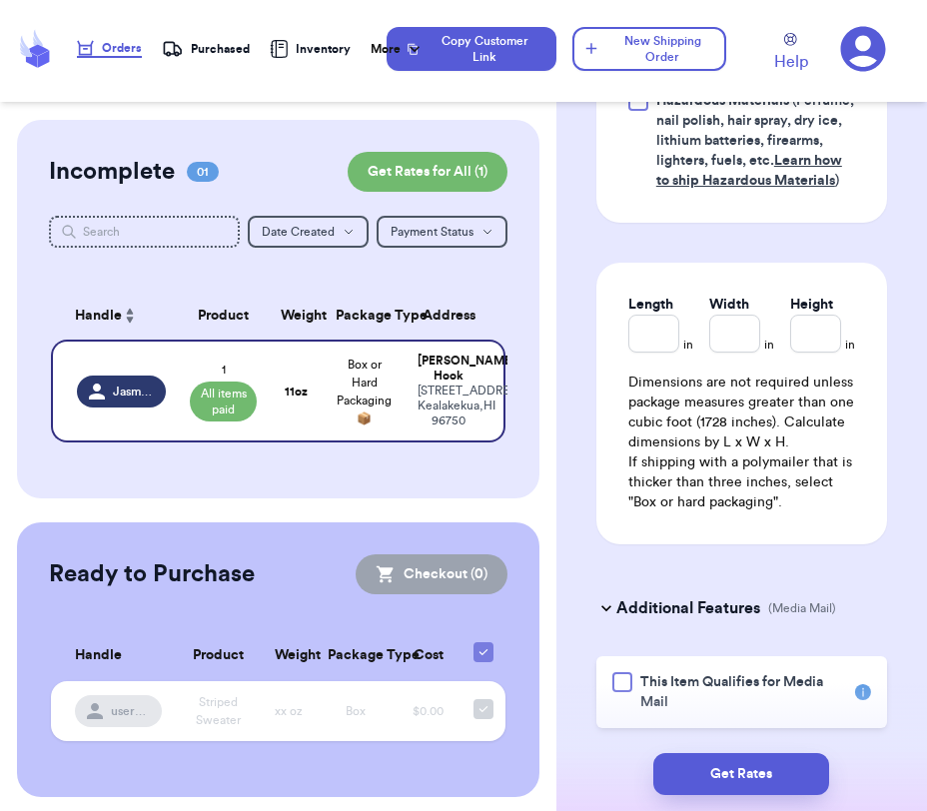
scroll to position [1517, 0]
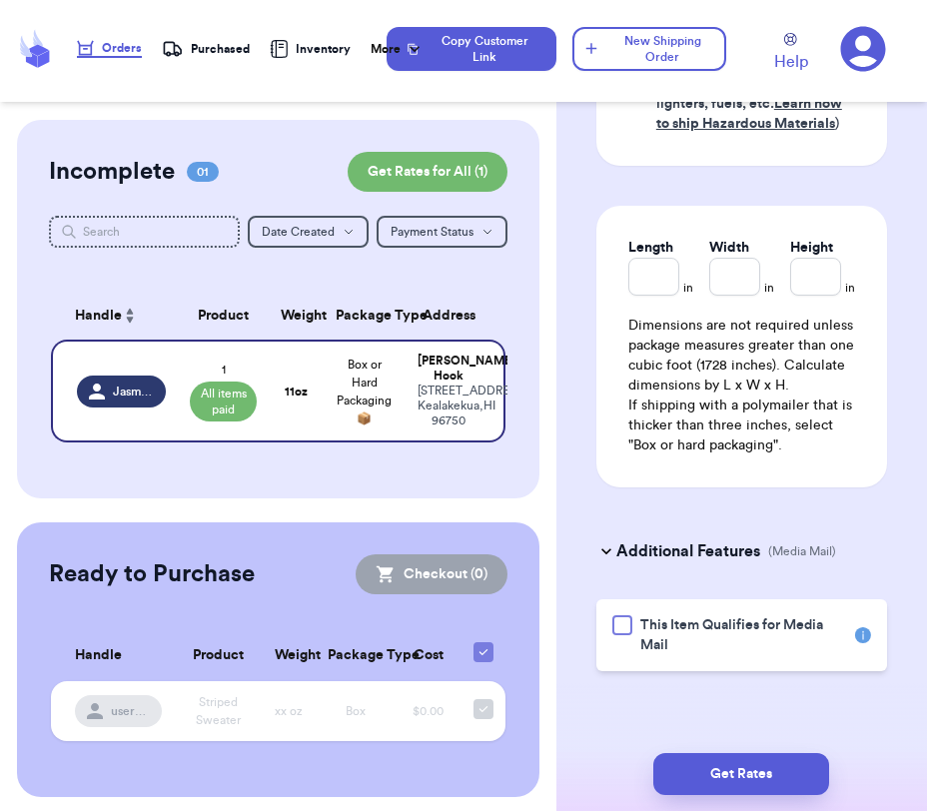
click at [611, 541] on icon at bounding box center [606, 551] width 20 height 20
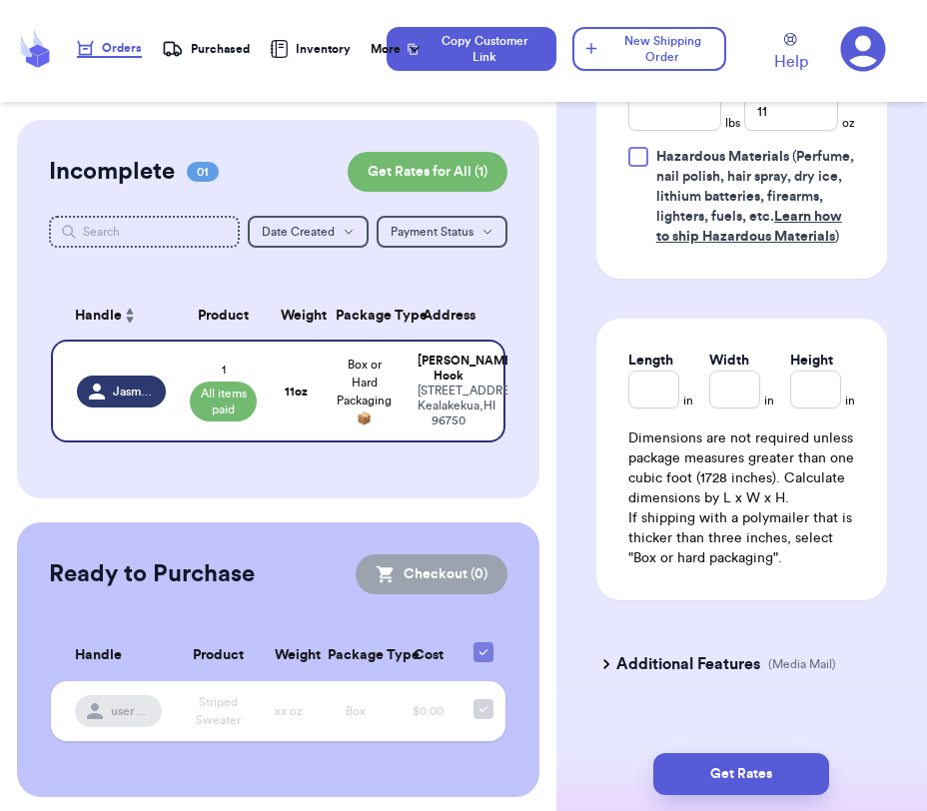
scroll to position [1437, 0]
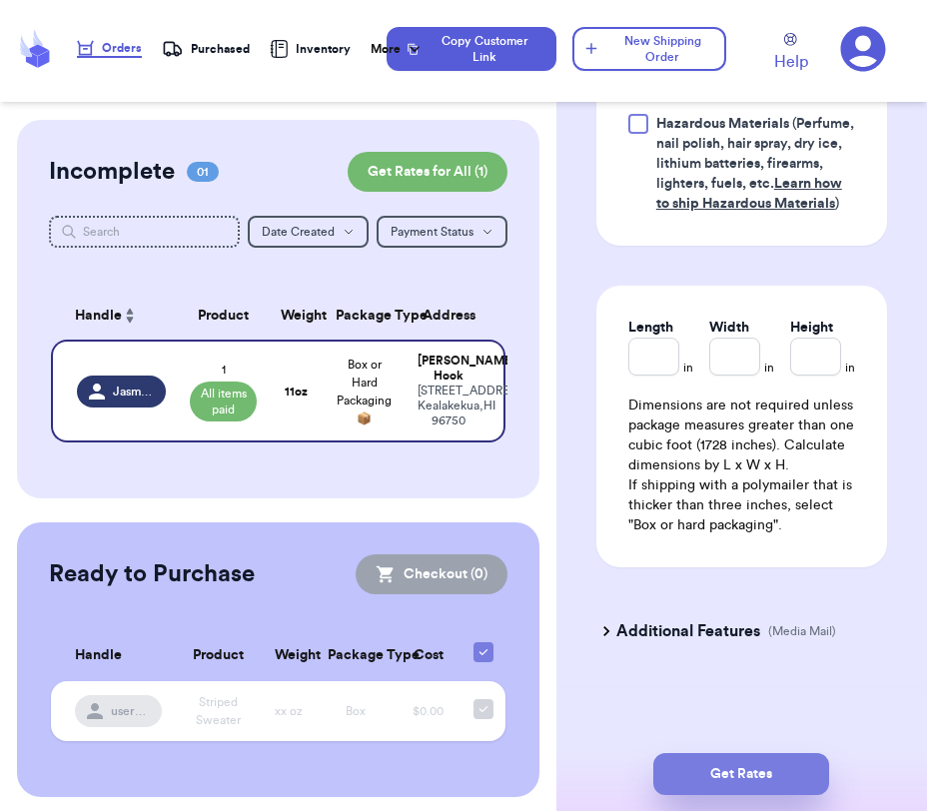
click at [724, 775] on button "Get Rates" at bounding box center [741, 774] width 176 height 42
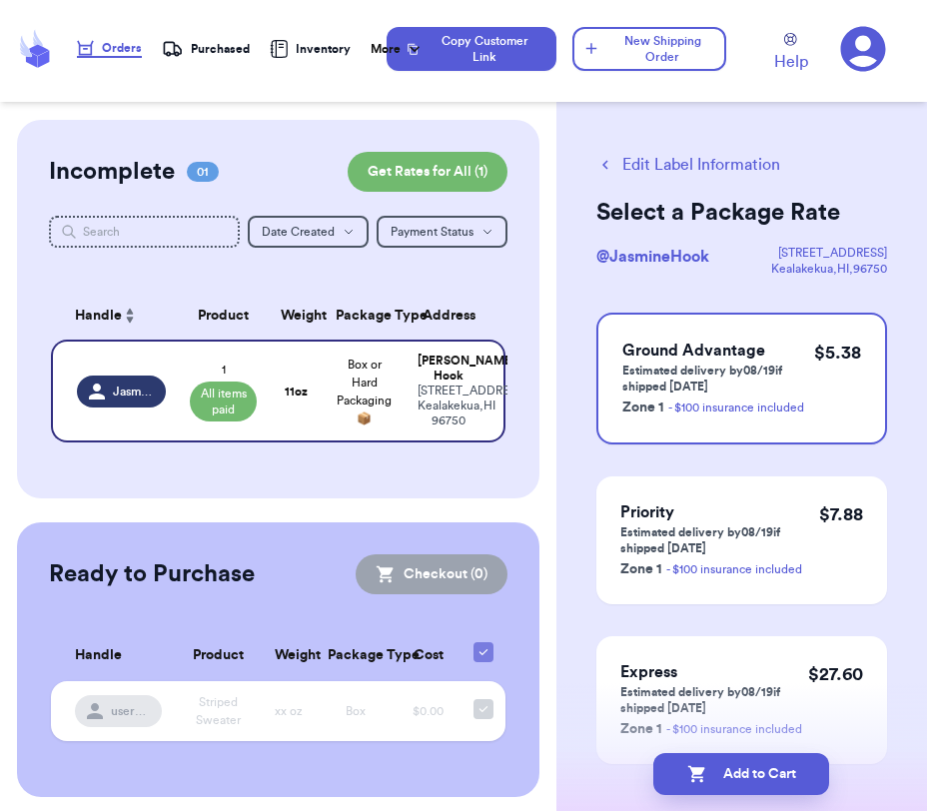
scroll to position [0, 0]
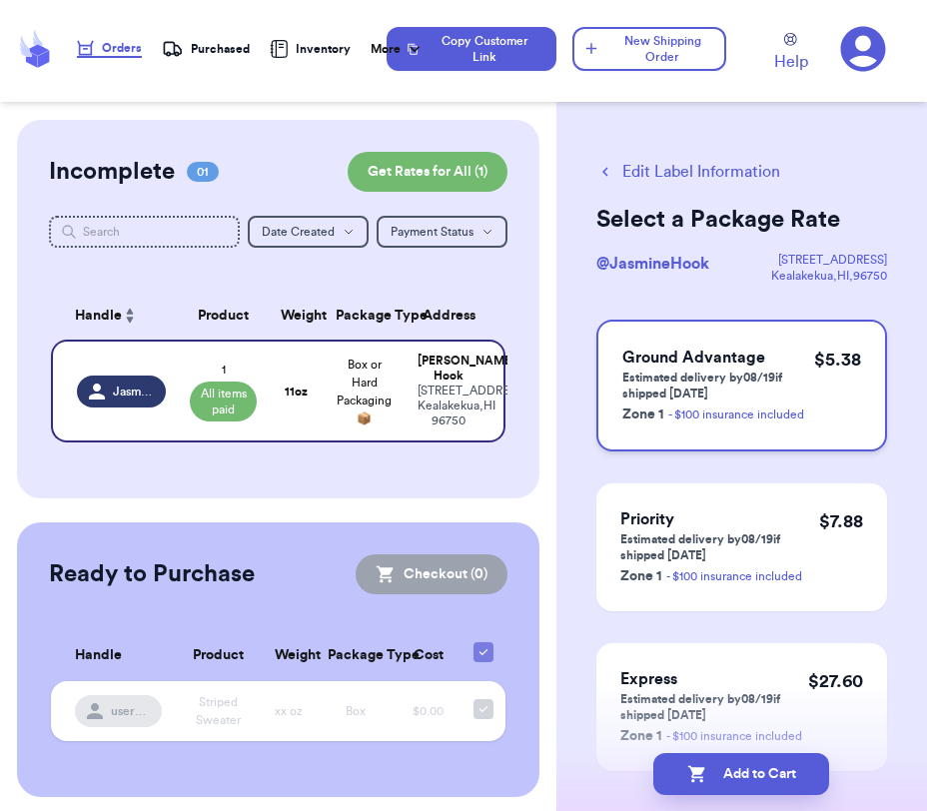
click at [694, 374] on p "Estimated delivery by 08/19 if shipped today" at bounding box center [718, 386] width 192 height 32
click at [718, 766] on button "Add to Cart" at bounding box center [741, 774] width 176 height 42
checkbox input "true"
